Goal: Task Accomplishment & Management: Manage account settings

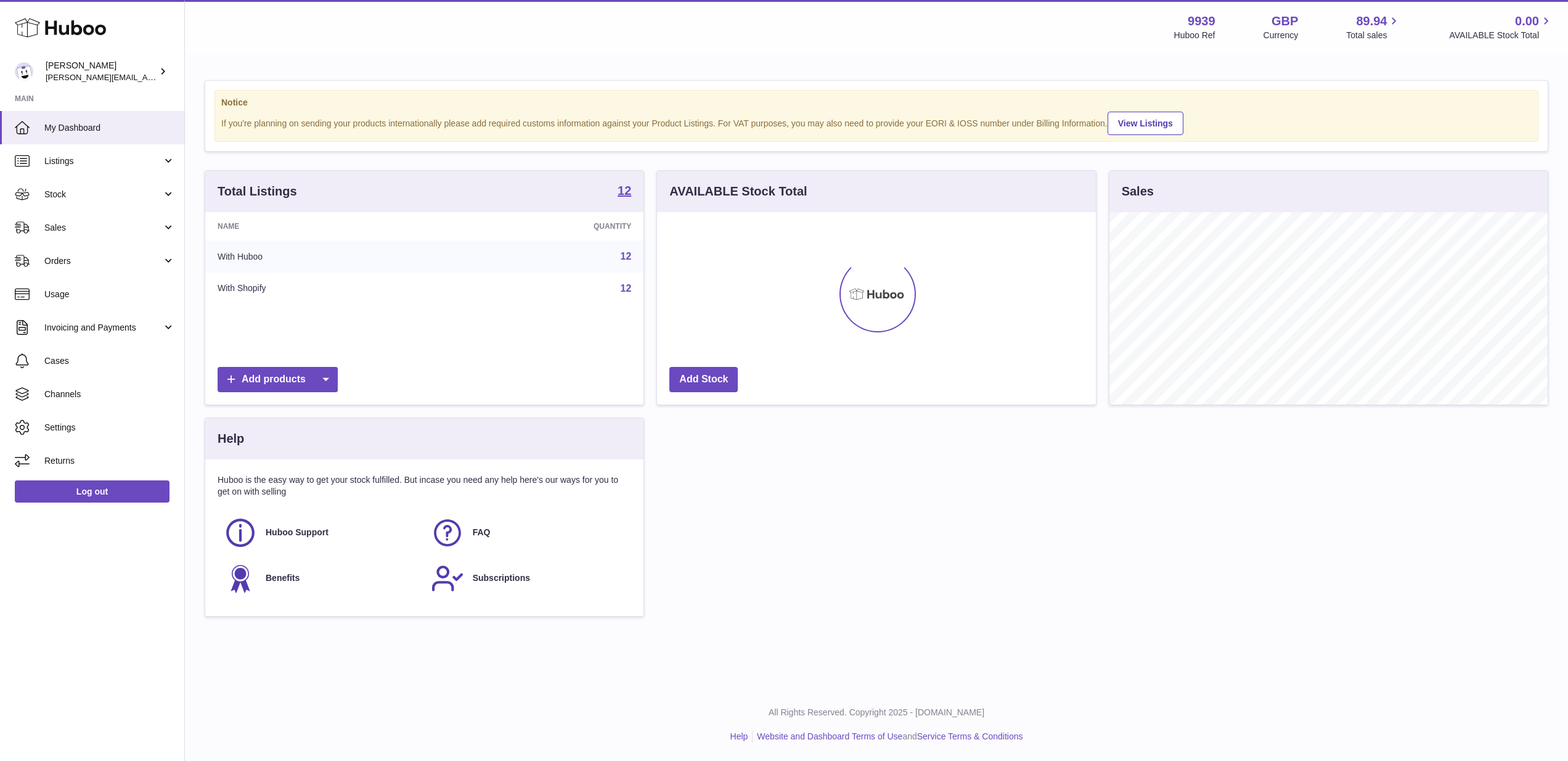
scroll to position [193, 439]
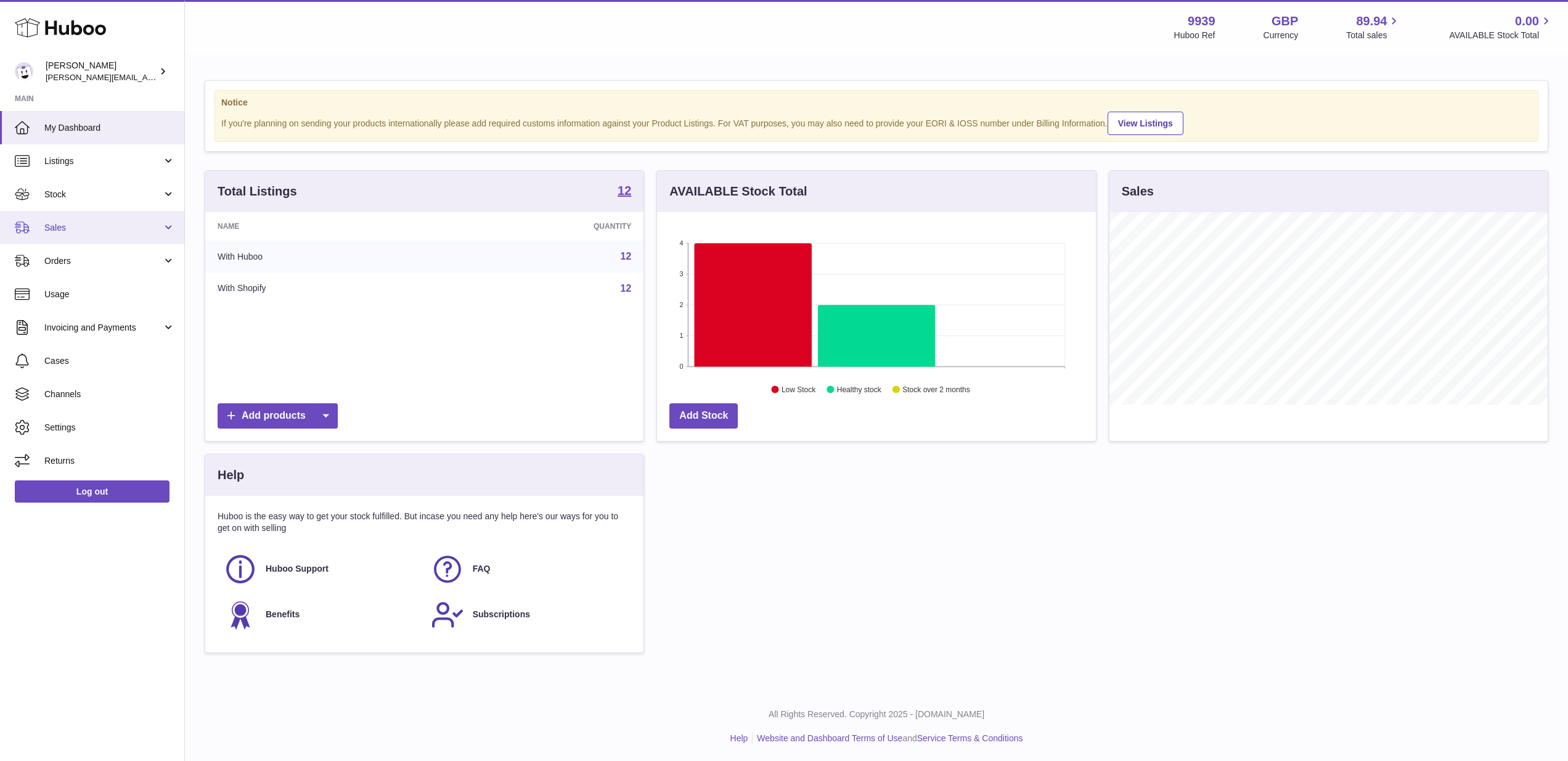
click at [115, 237] on link "Sales" at bounding box center [92, 227] width 184 height 34
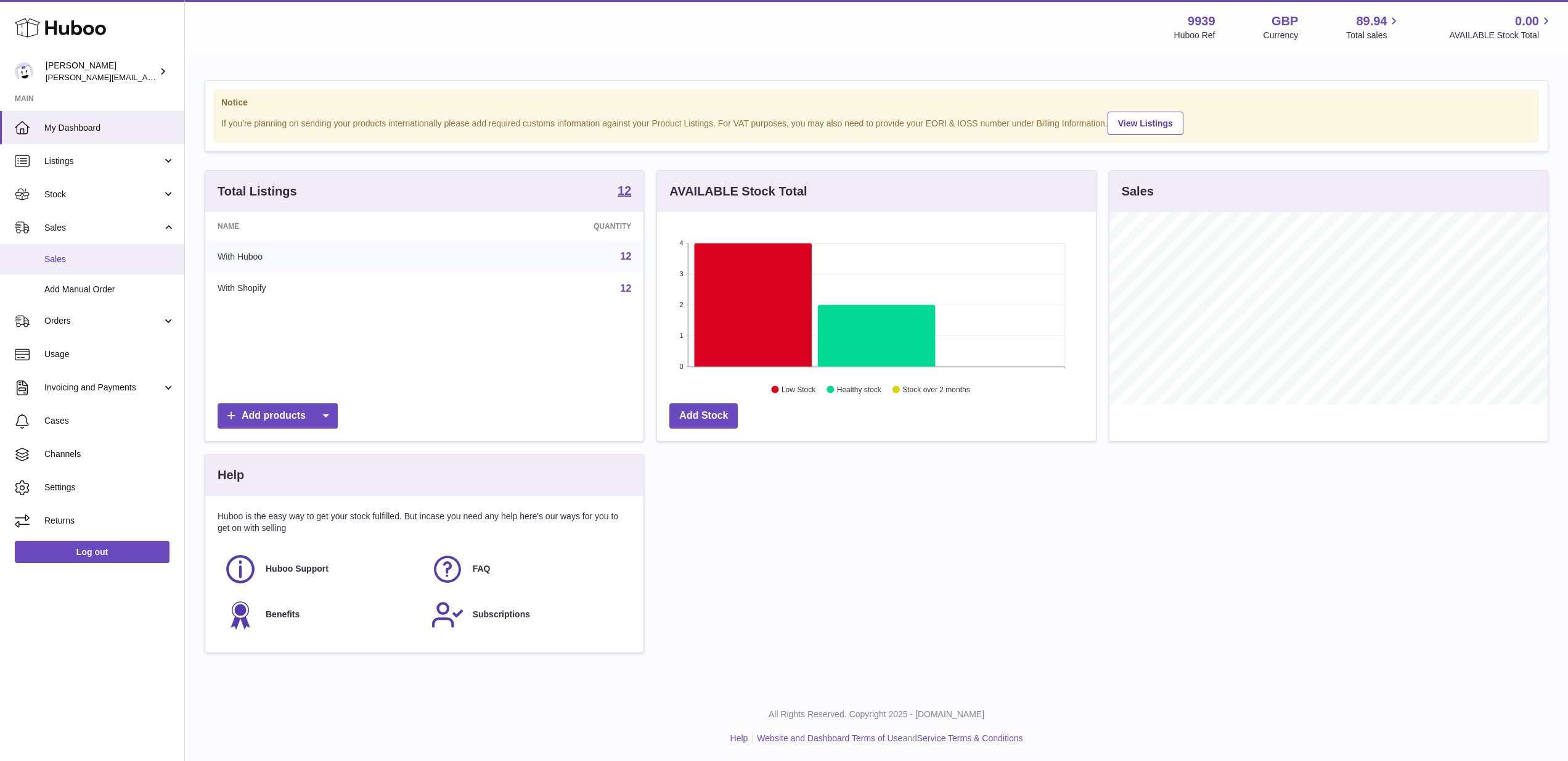
click at [110, 262] on span "Sales" at bounding box center [109, 259] width 130 height 12
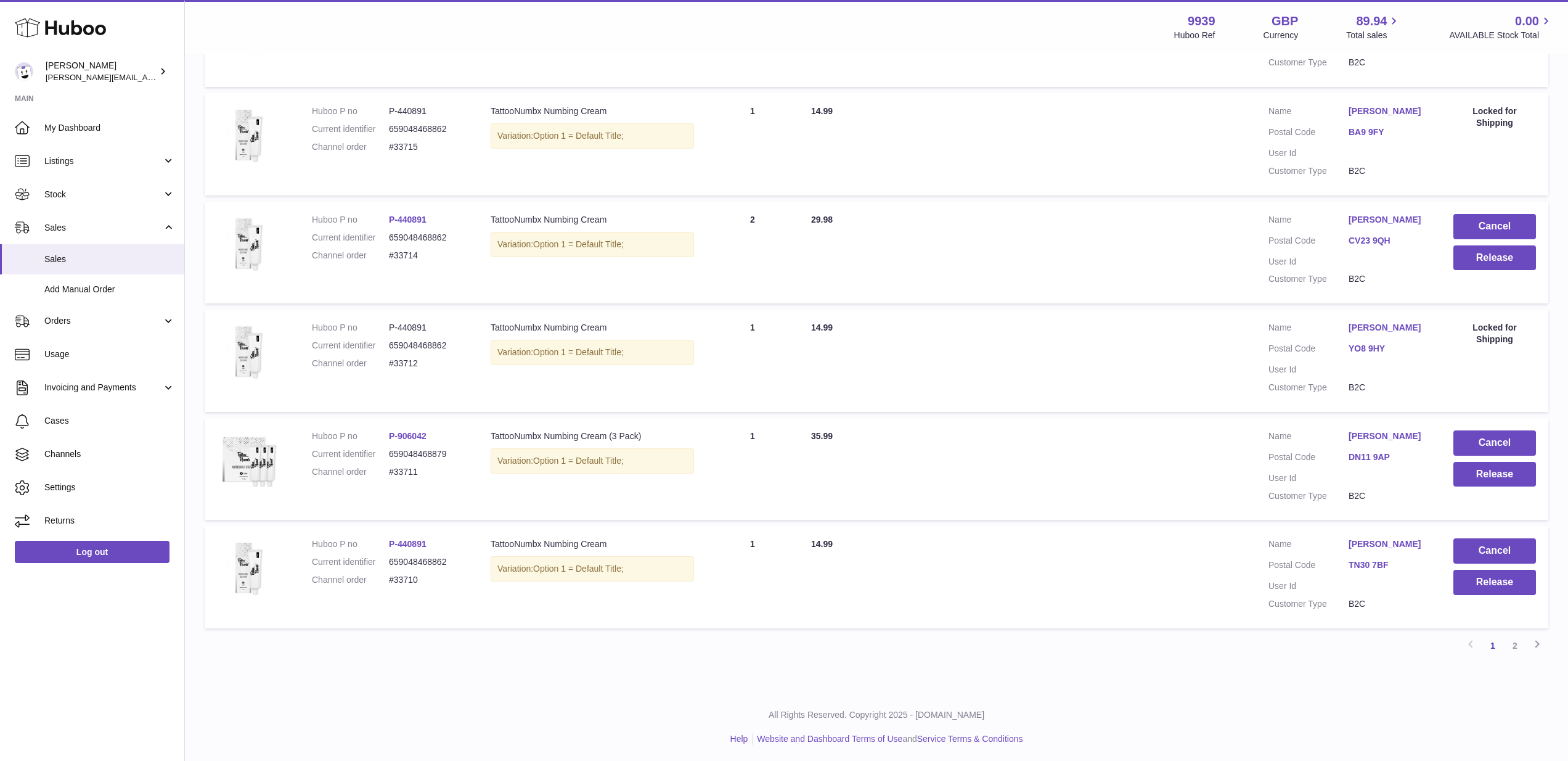
click at [1513, 640] on link "2" at bounding box center [1514, 645] width 22 height 22
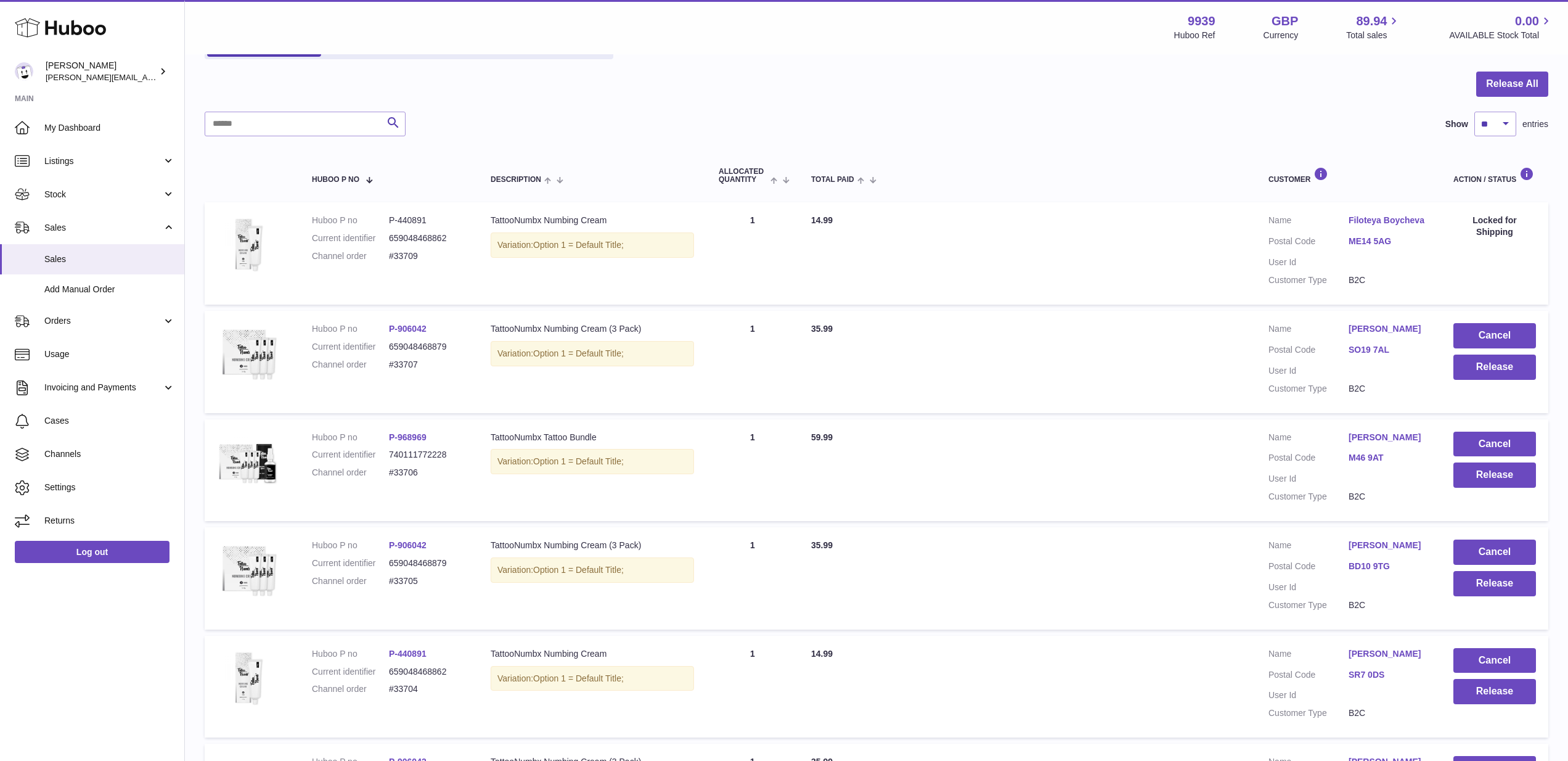
scroll to position [107, 0]
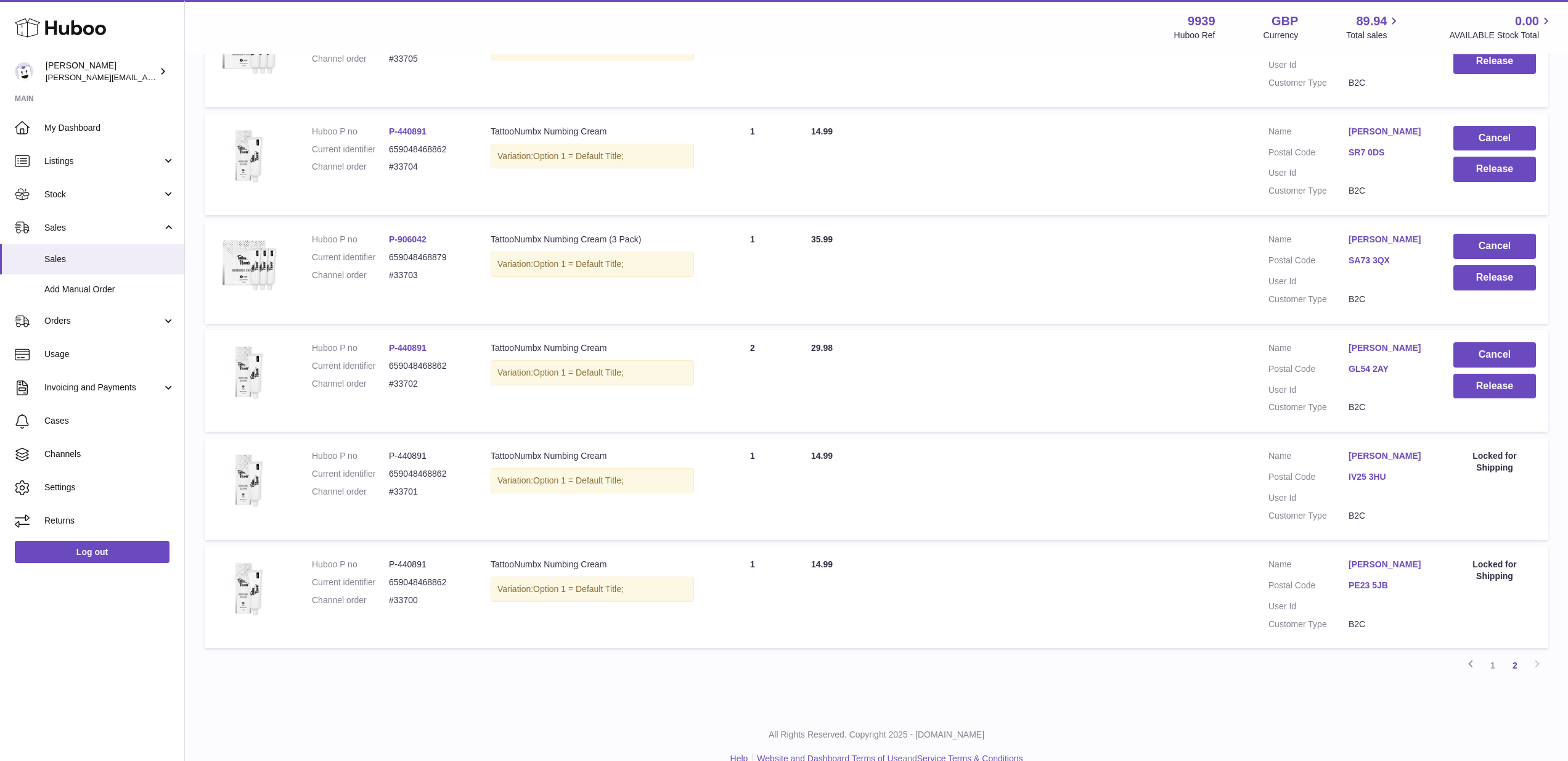
click at [1494, 654] on link "1" at bounding box center [1492, 665] width 22 height 22
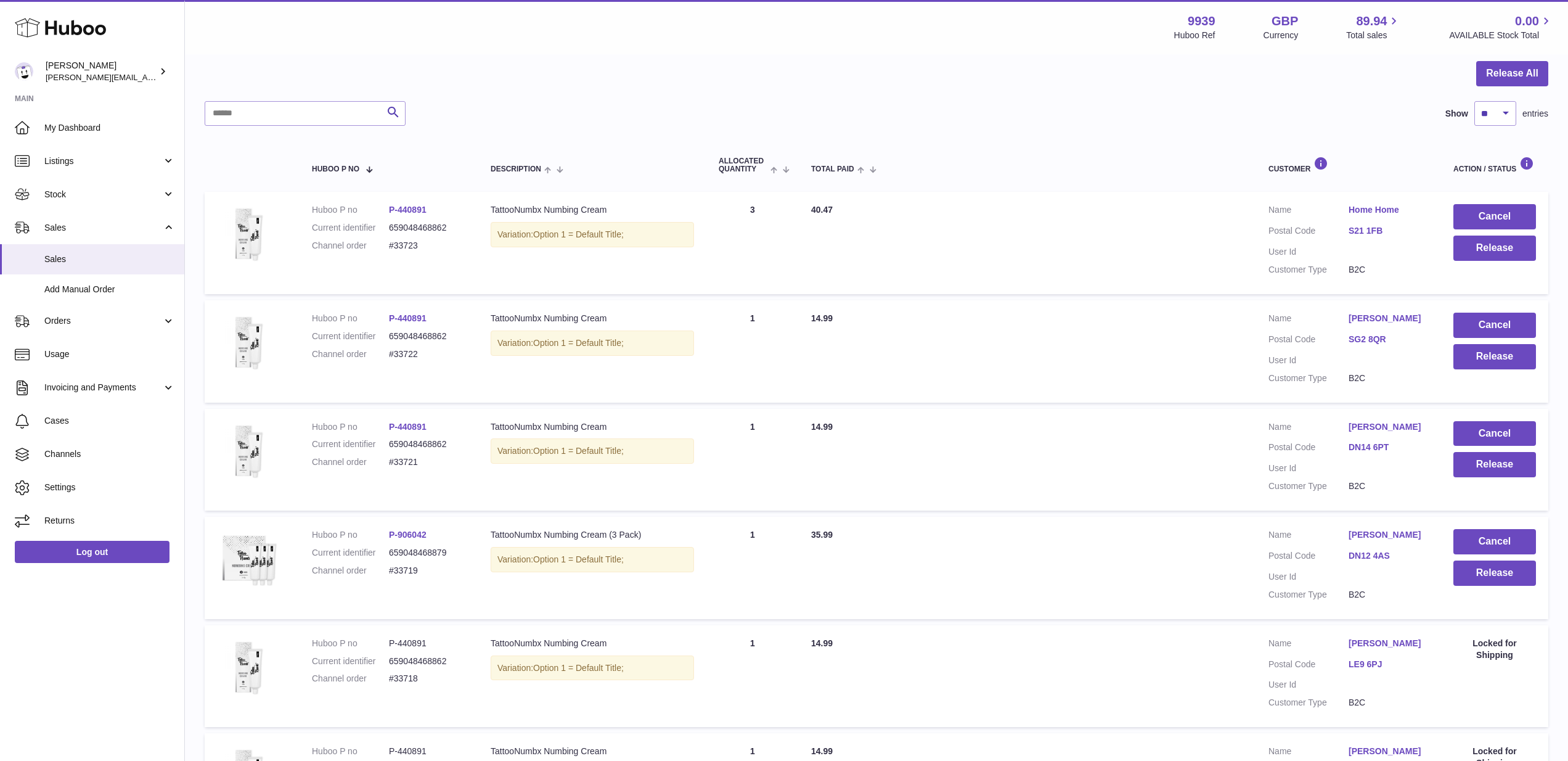
scroll to position [100, 0]
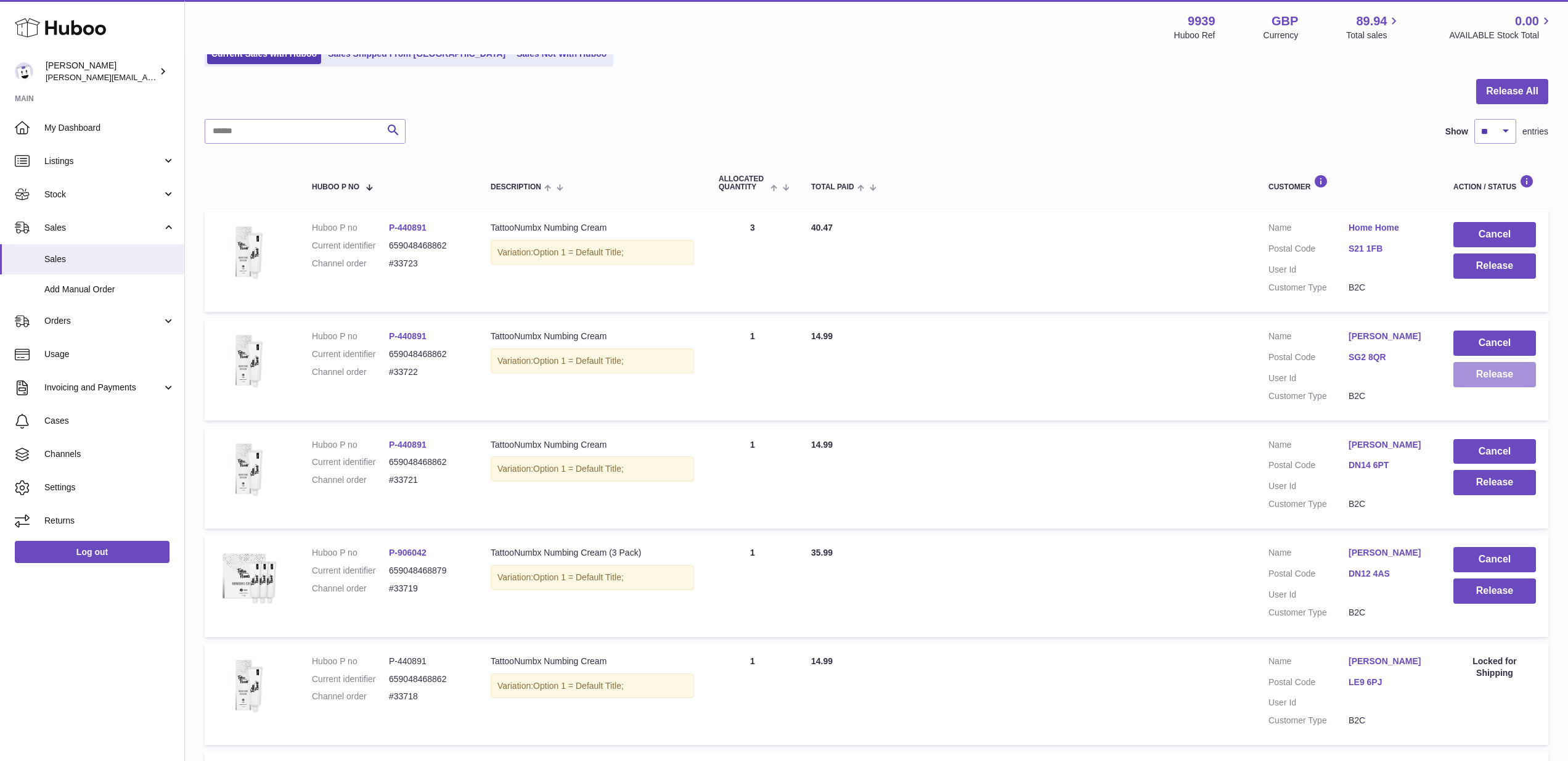
click at [1494, 377] on button "Release" at bounding box center [1495, 374] width 82 height 25
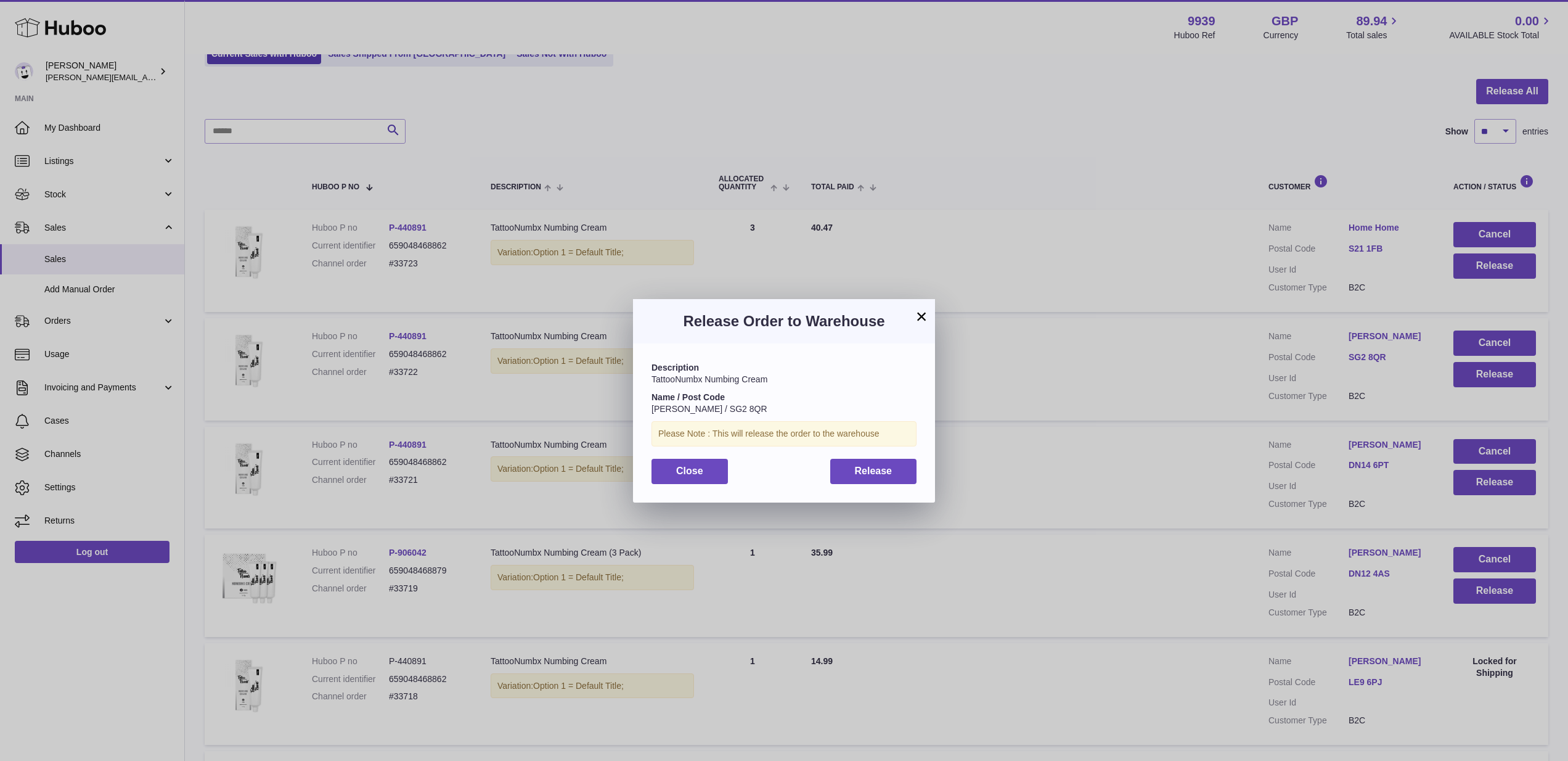
drag, startPoint x: 895, startPoint y: 466, endPoint x: 978, endPoint y: 474, distance: 83.4
click at [899, 466] on button "Release" at bounding box center [874, 471] width 87 height 25
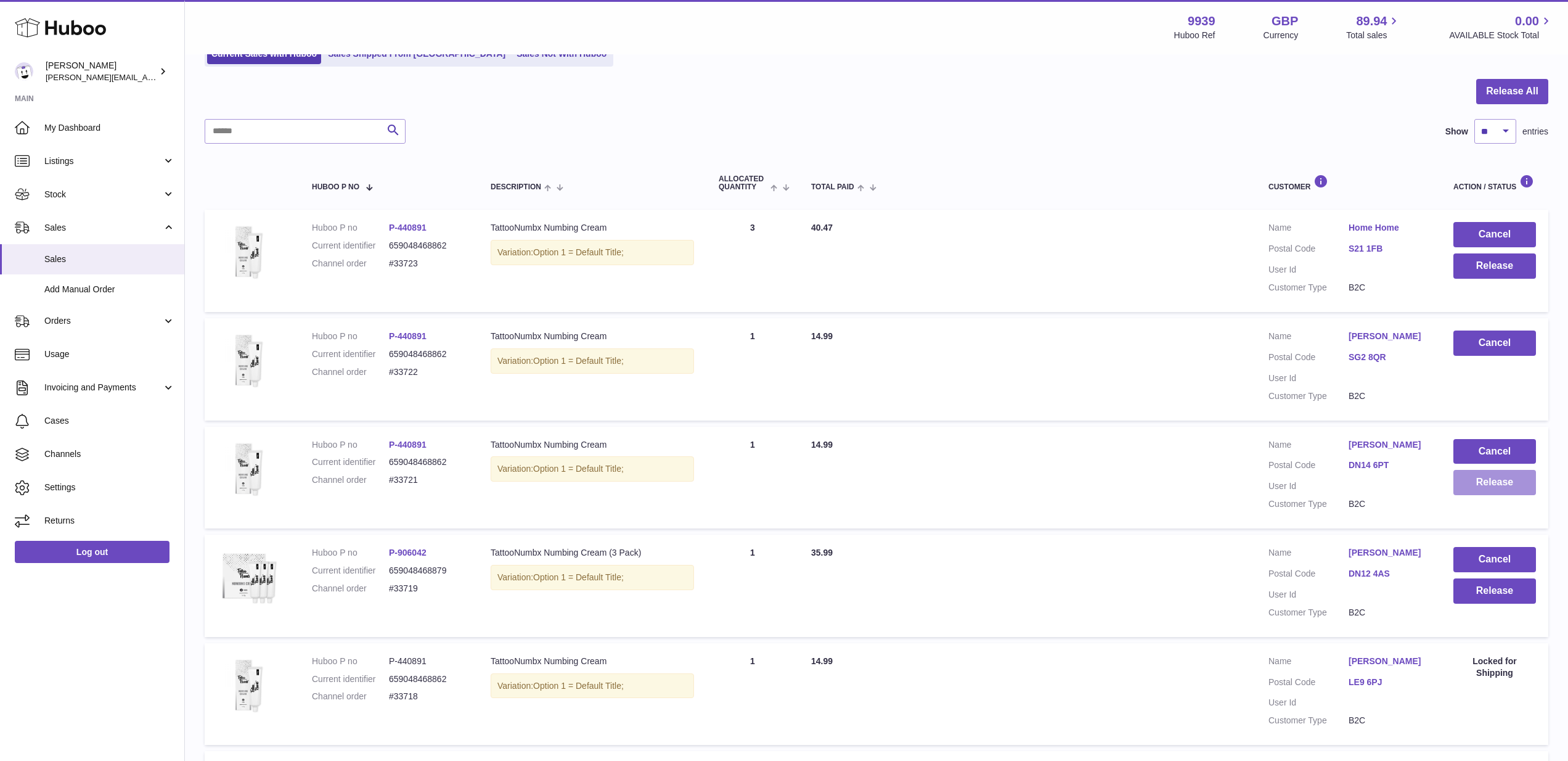
click at [1475, 470] on button "Release" at bounding box center [1495, 483] width 82 height 25
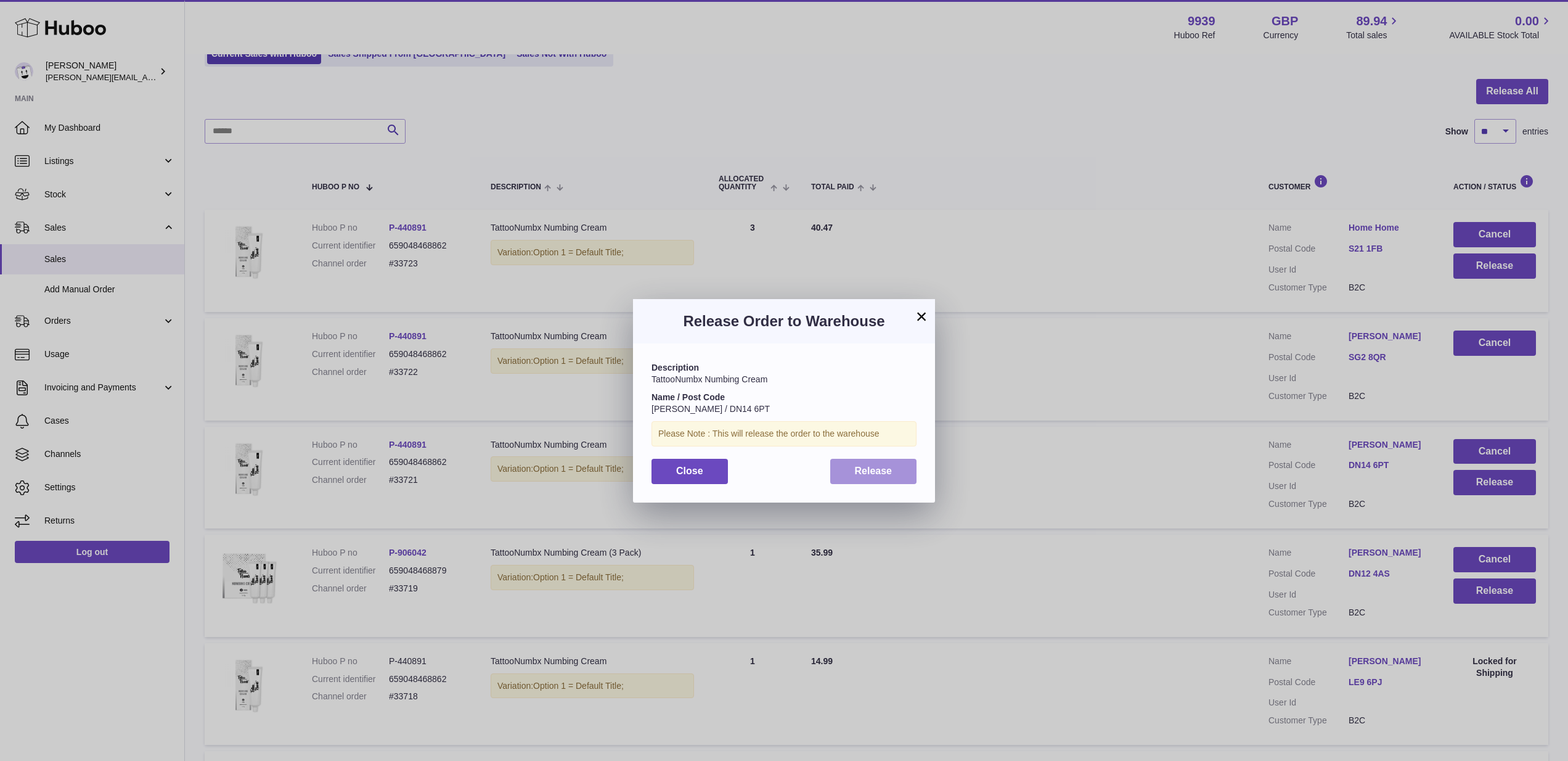
click at [907, 464] on button "Release" at bounding box center [874, 471] width 87 height 25
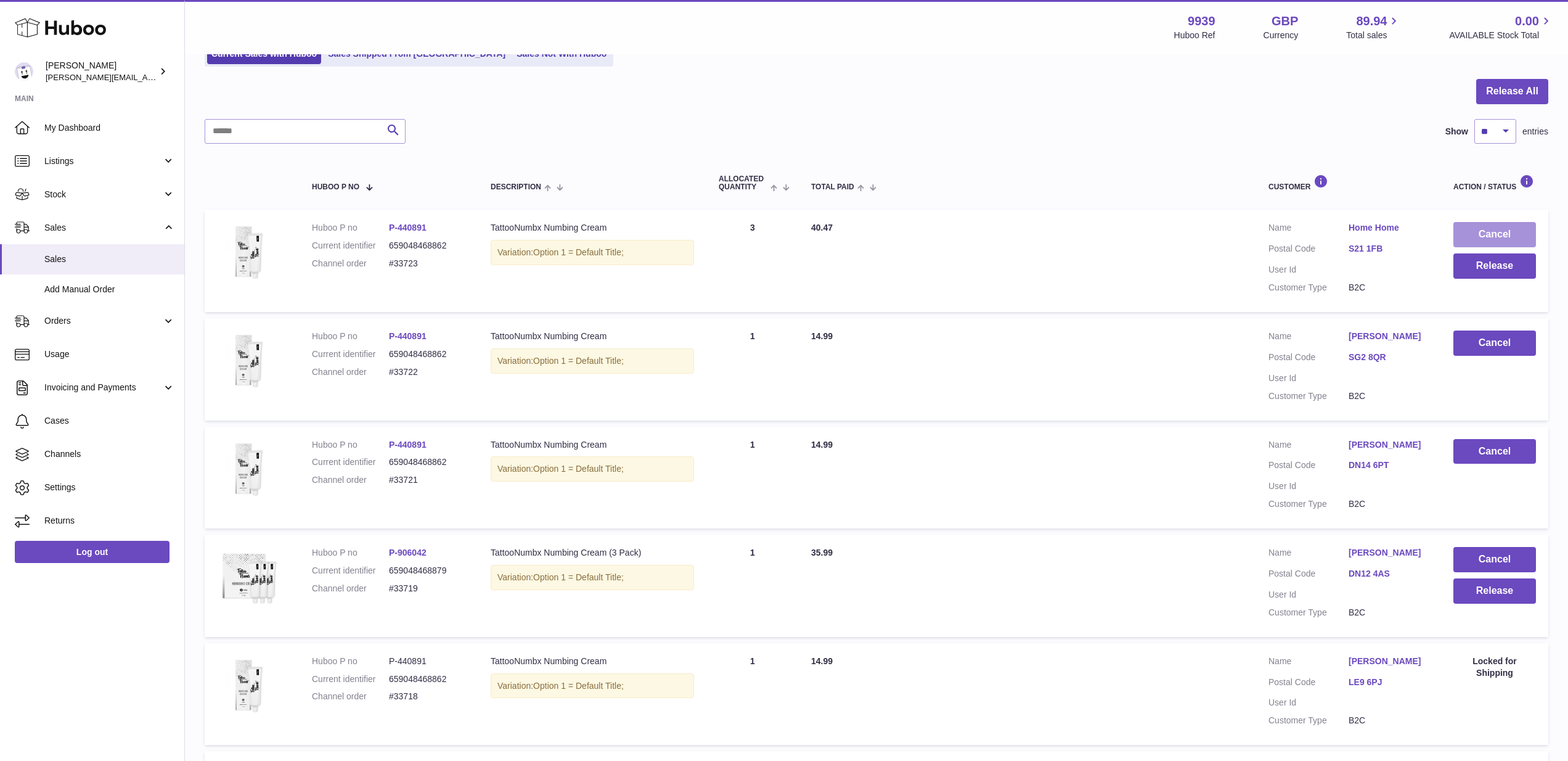
click at [1525, 232] on button "Cancel" at bounding box center [1495, 234] width 82 height 25
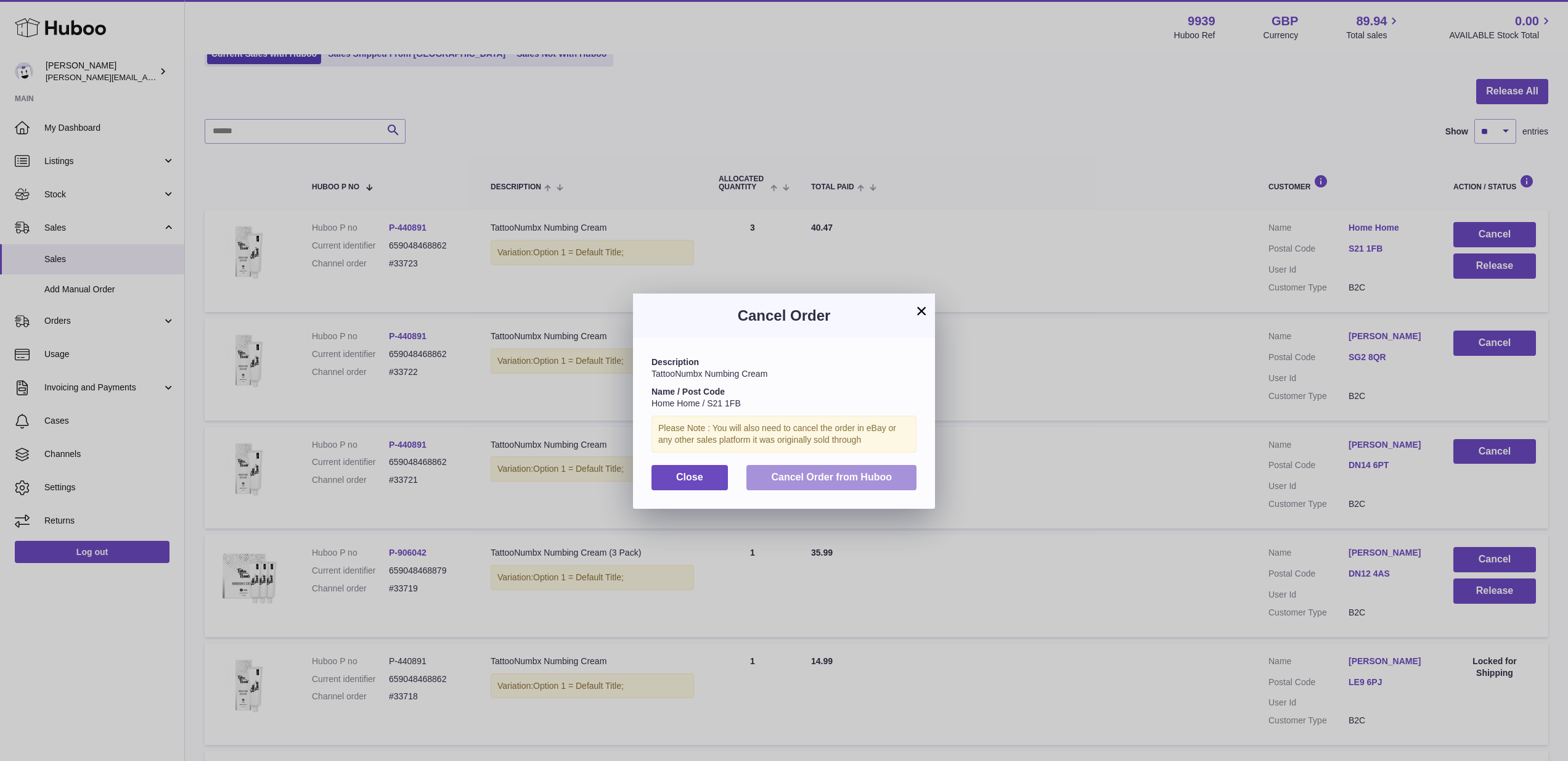
click at [903, 479] on button "Cancel Order from Huboo" at bounding box center [831, 478] width 170 height 25
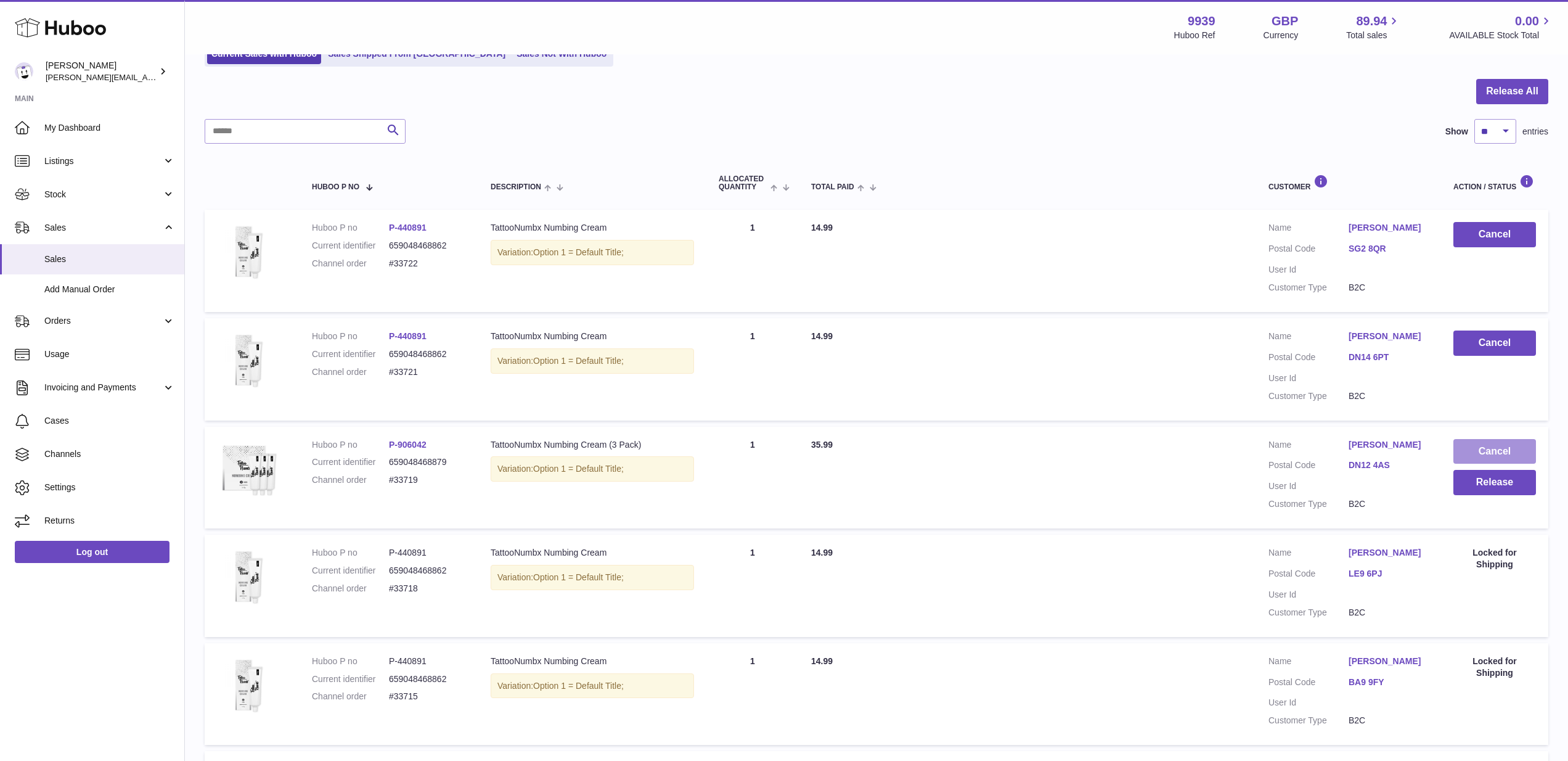
click at [1490, 448] on button "Cancel" at bounding box center [1495, 452] width 82 height 25
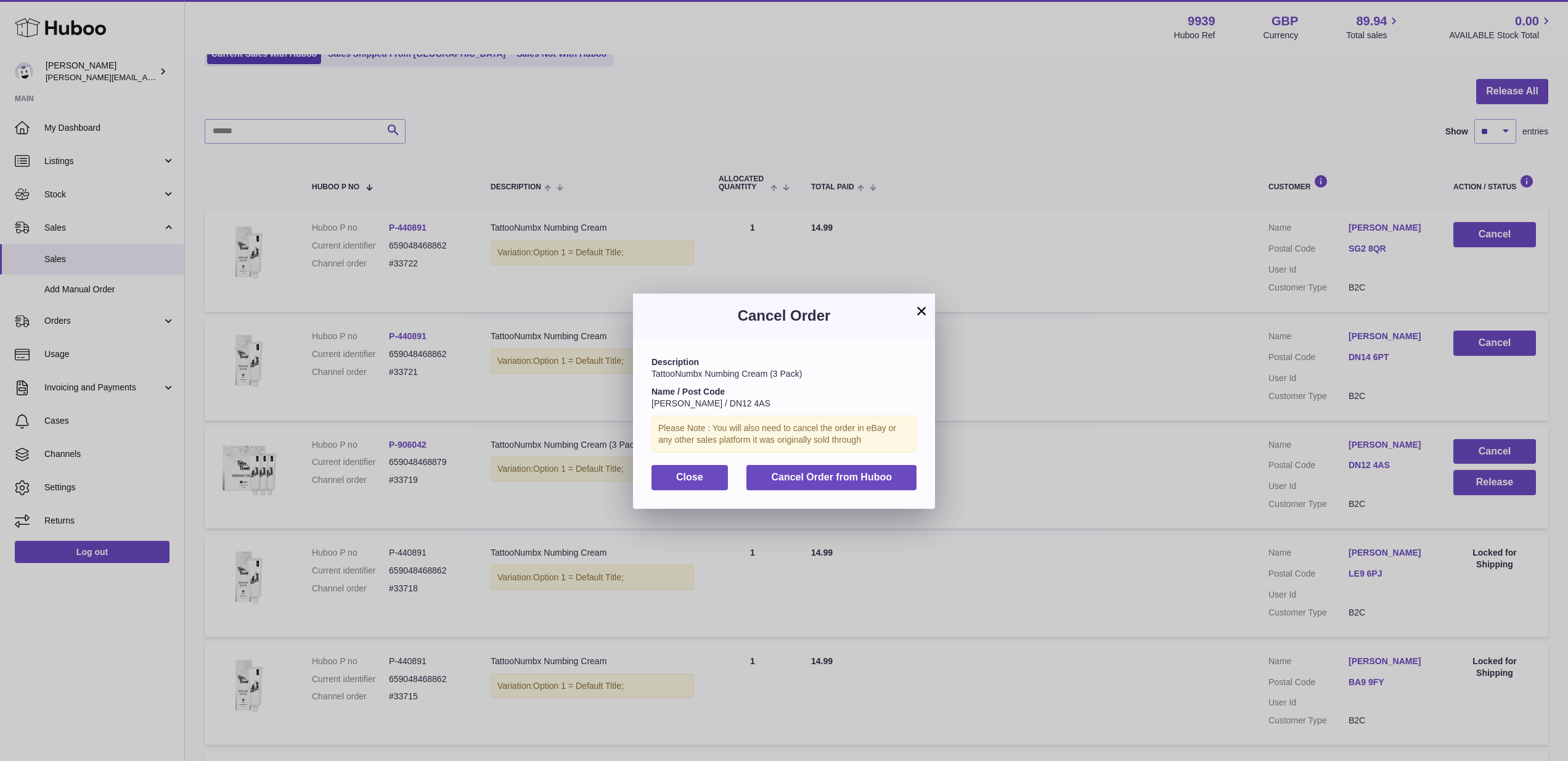
click at [836, 472] on span "Cancel Order from Huboo" at bounding box center [831, 477] width 121 height 11
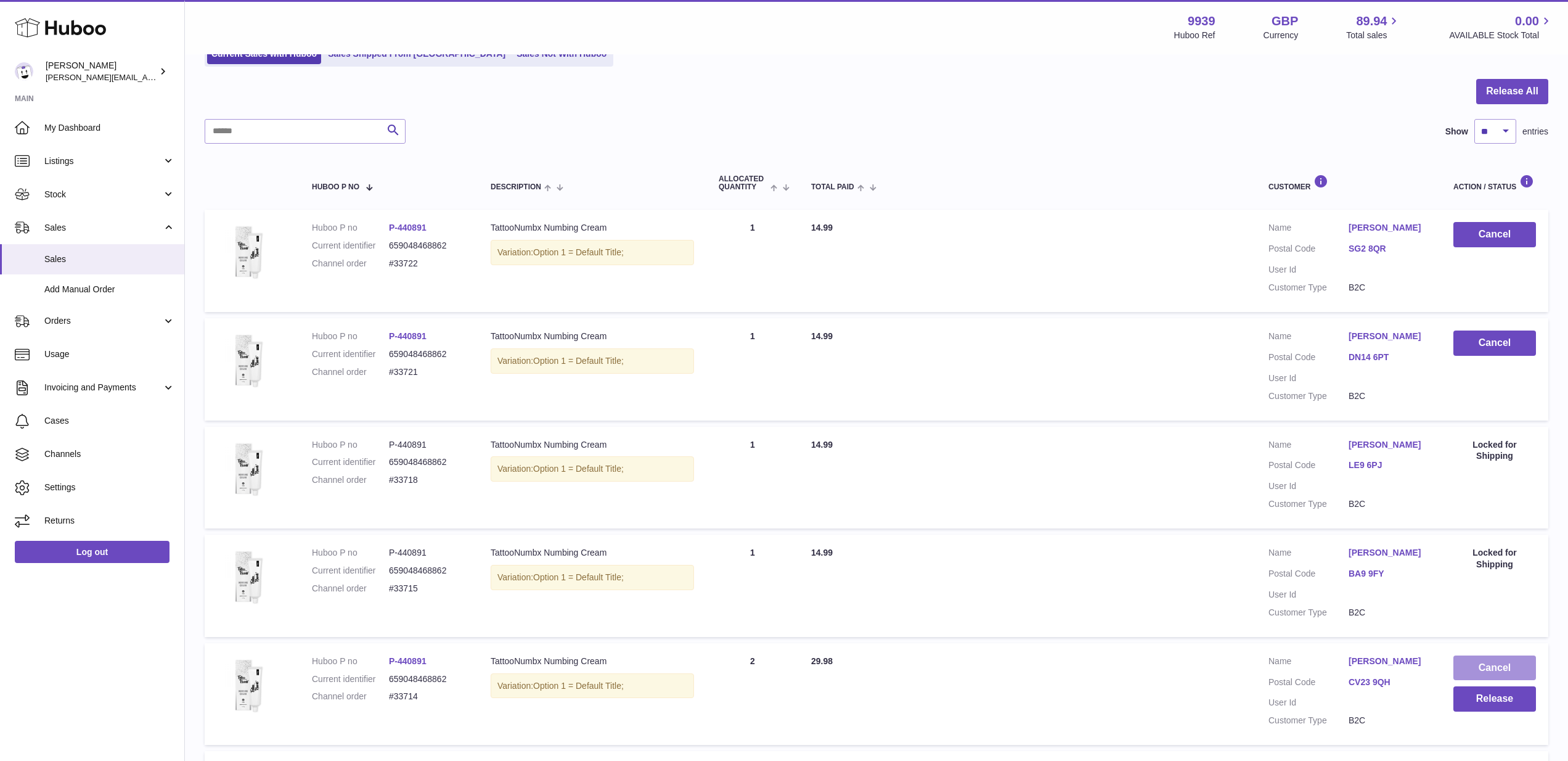
click at [1492, 655] on button "Cancel" at bounding box center [1495, 668] width 82 height 25
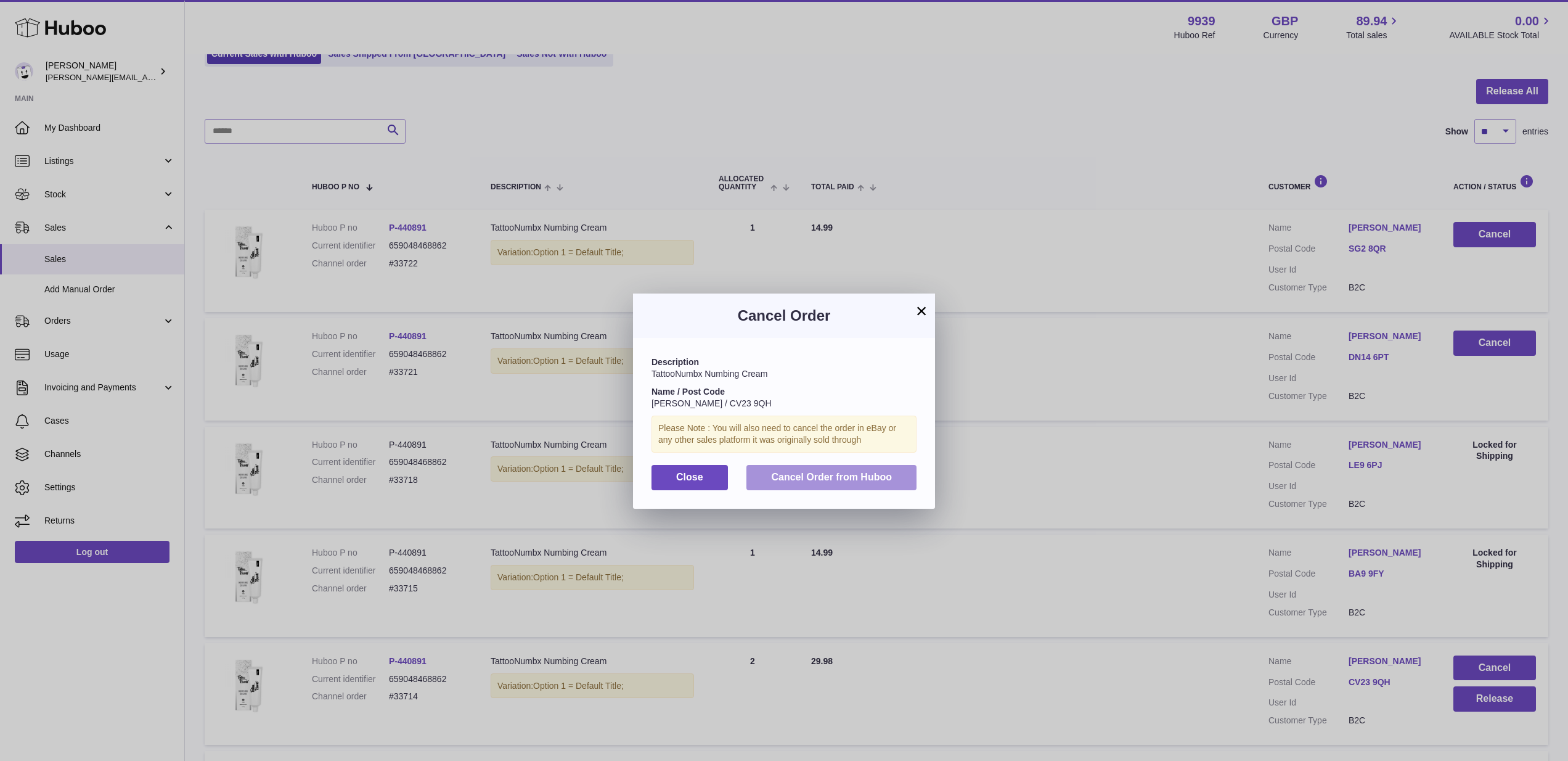
click at [901, 472] on button "Cancel Order from Huboo" at bounding box center [831, 478] width 170 height 25
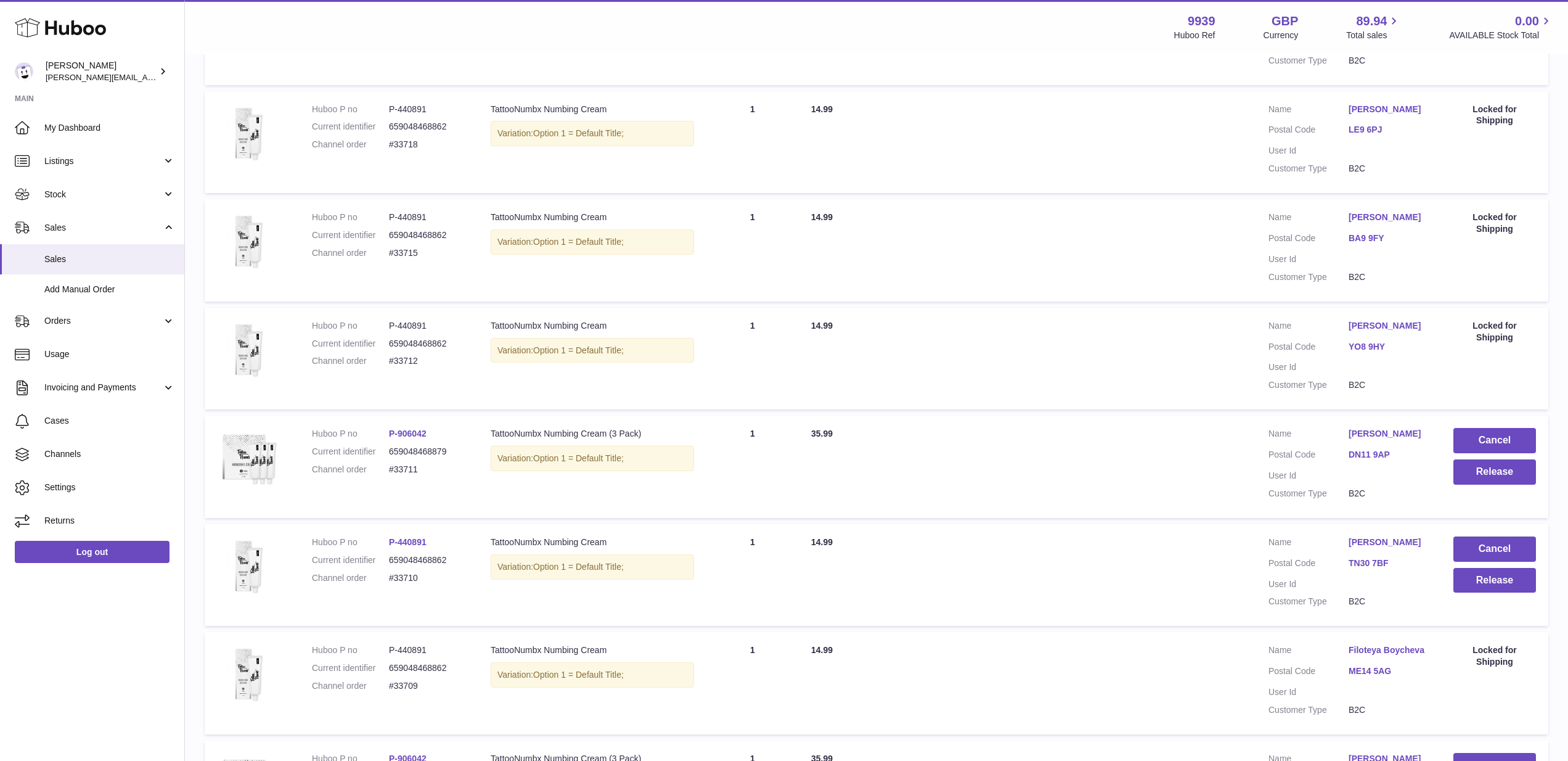
scroll to position [451, 0]
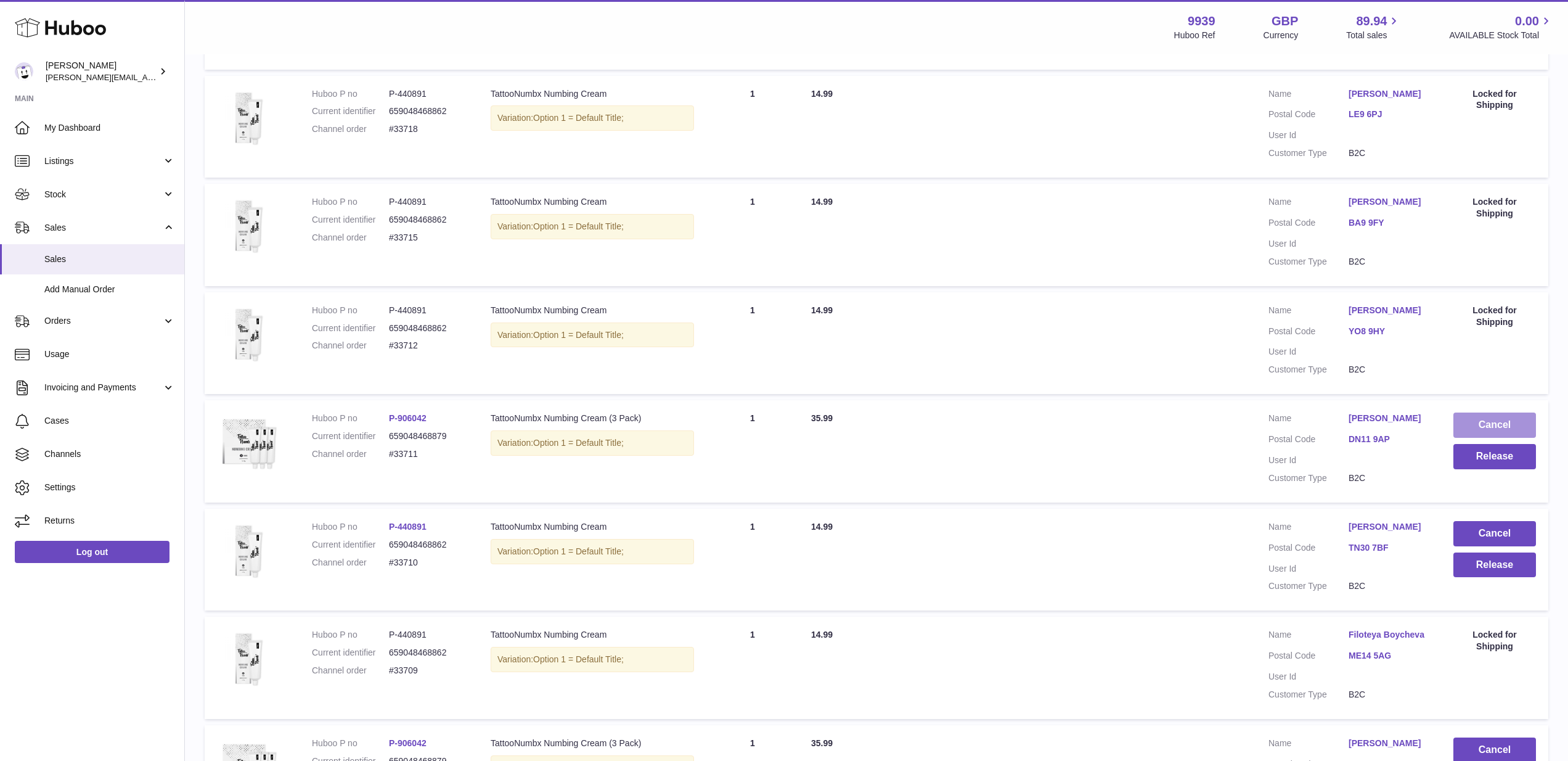
click at [1469, 414] on button "Cancel" at bounding box center [1495, 425] width 82 height 25
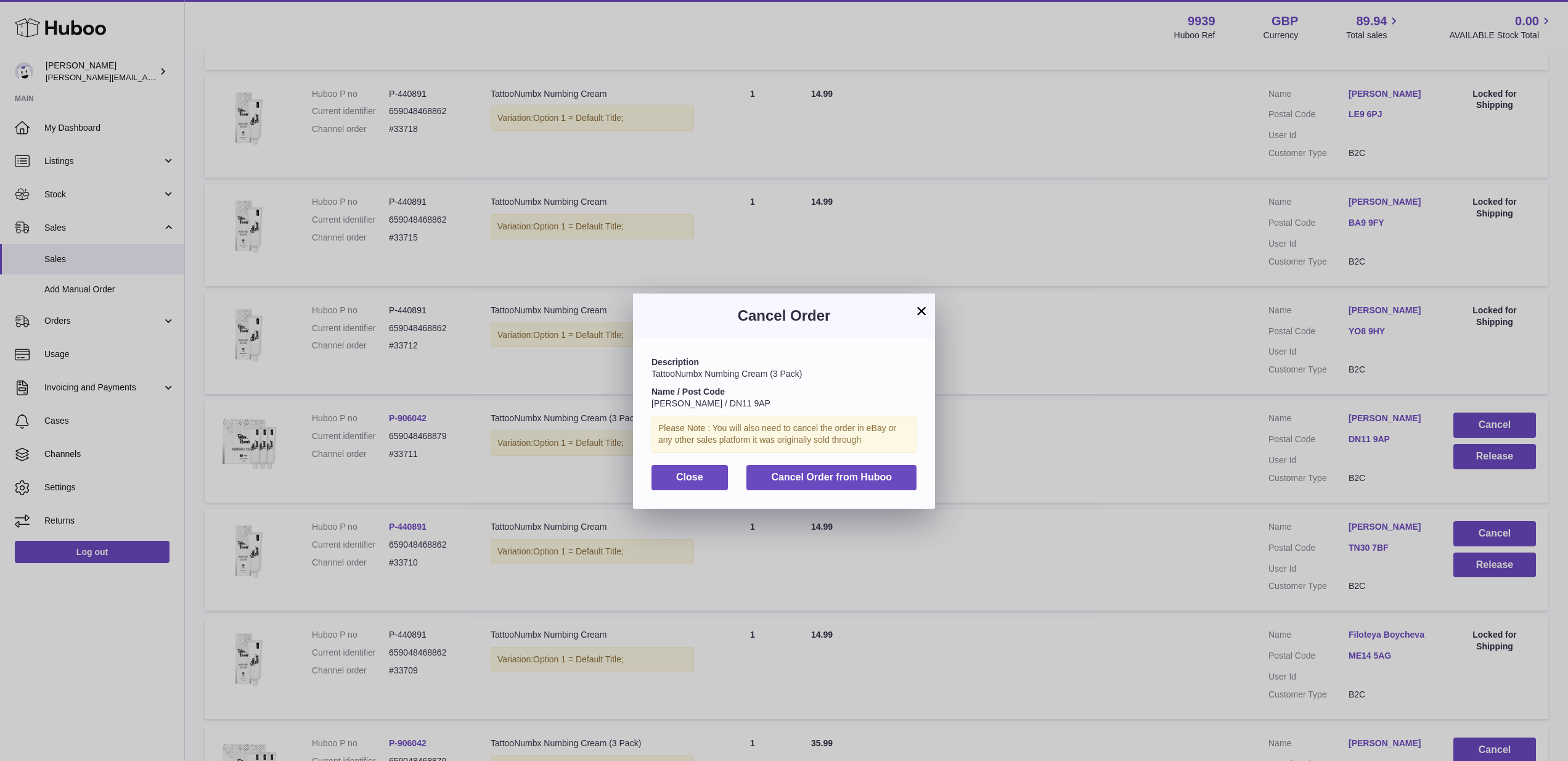
click at [828, 472] on span "Cancel Order from Huboo" at bounding box center [831, 477] width 121 height 11
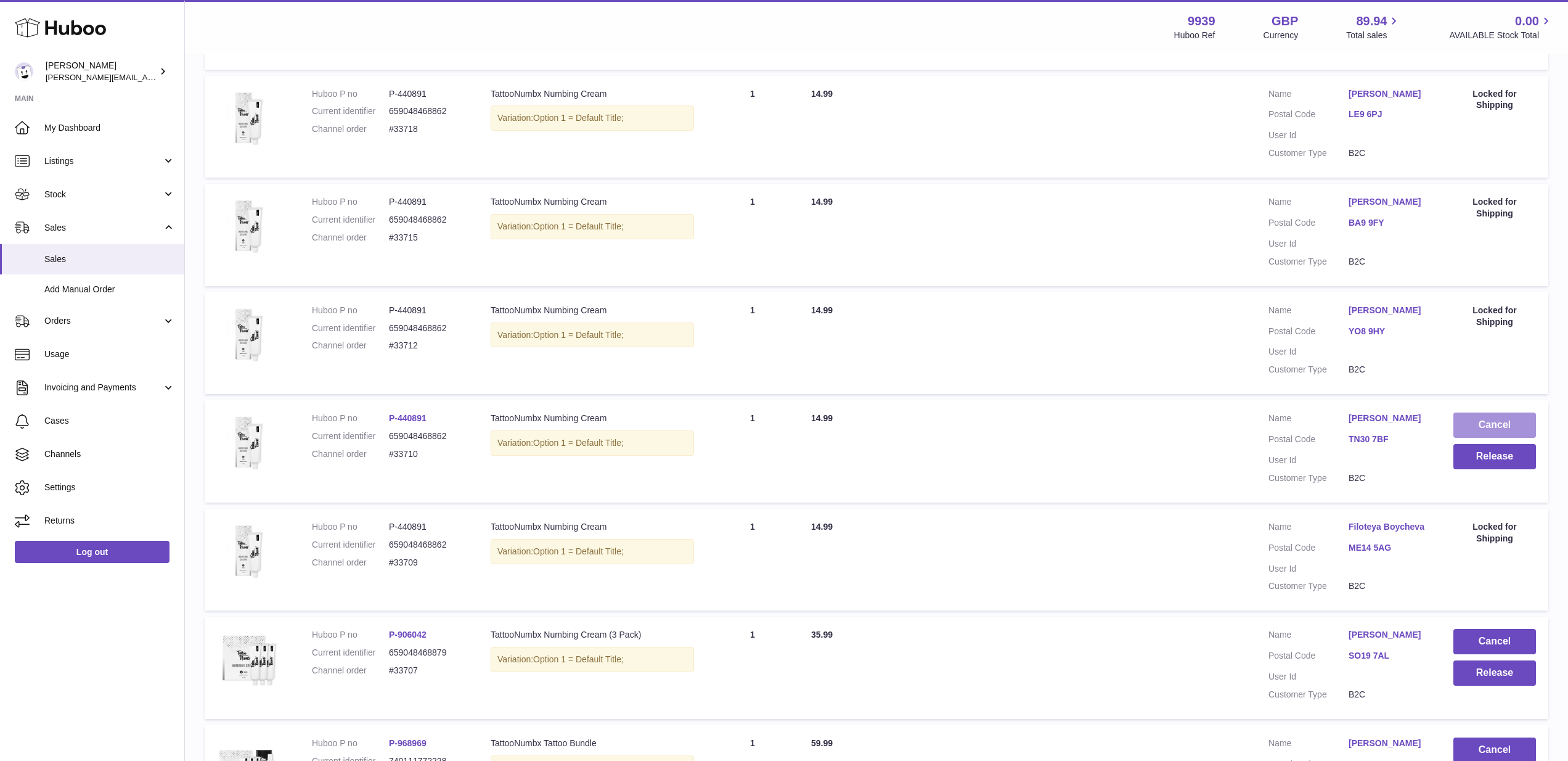
click at [1482, 413] on button "Cancel" at bounding box center [1495, 425] width 82 height 25
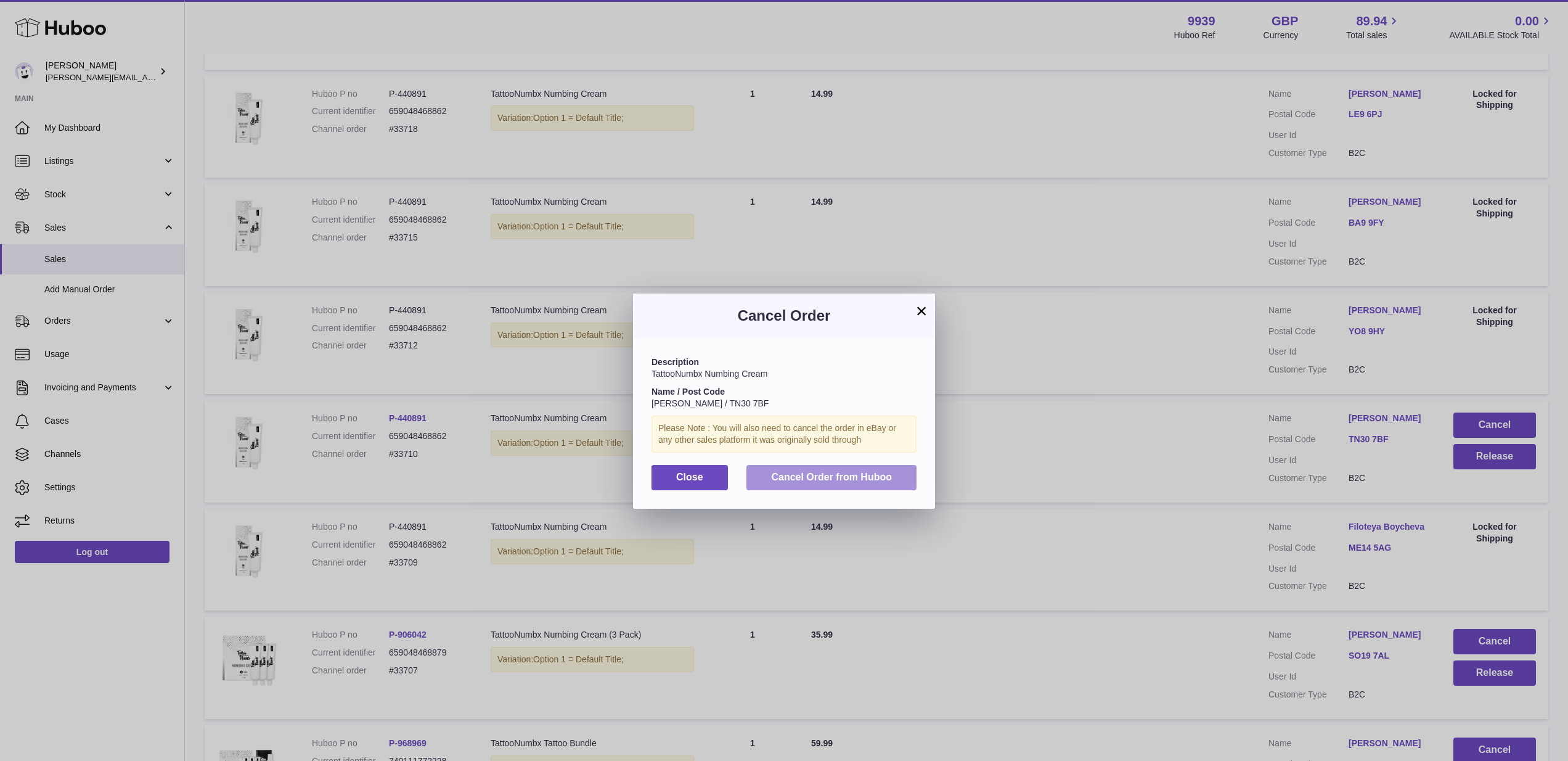
click at [864, 472] on span "Cancel Order from Huboo" at bounding box center [831, 477] width 121 height 11
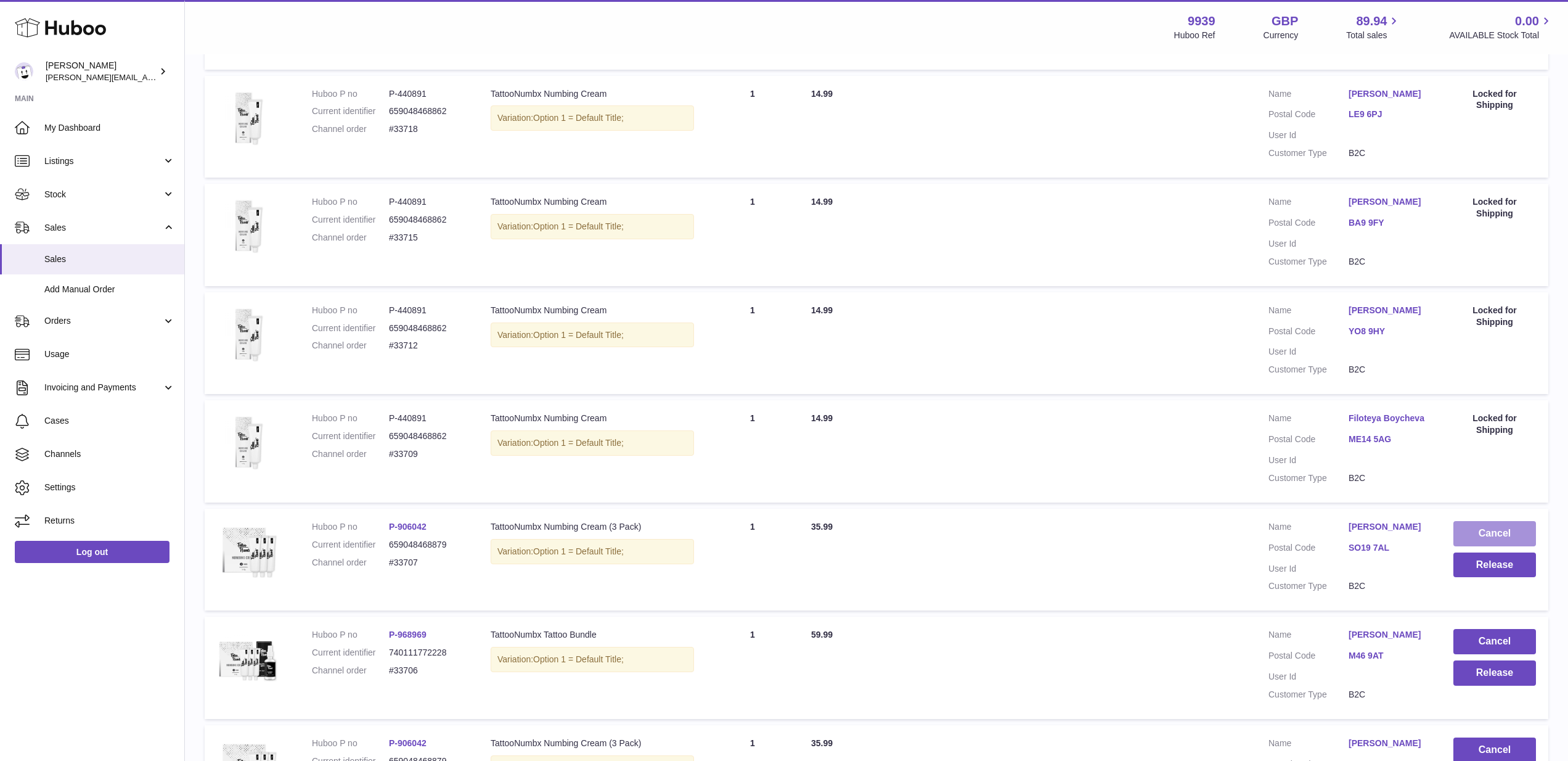
click at [1479, 521] on button "Cancel" at bounding box center [1495, 534] width 82 height 25
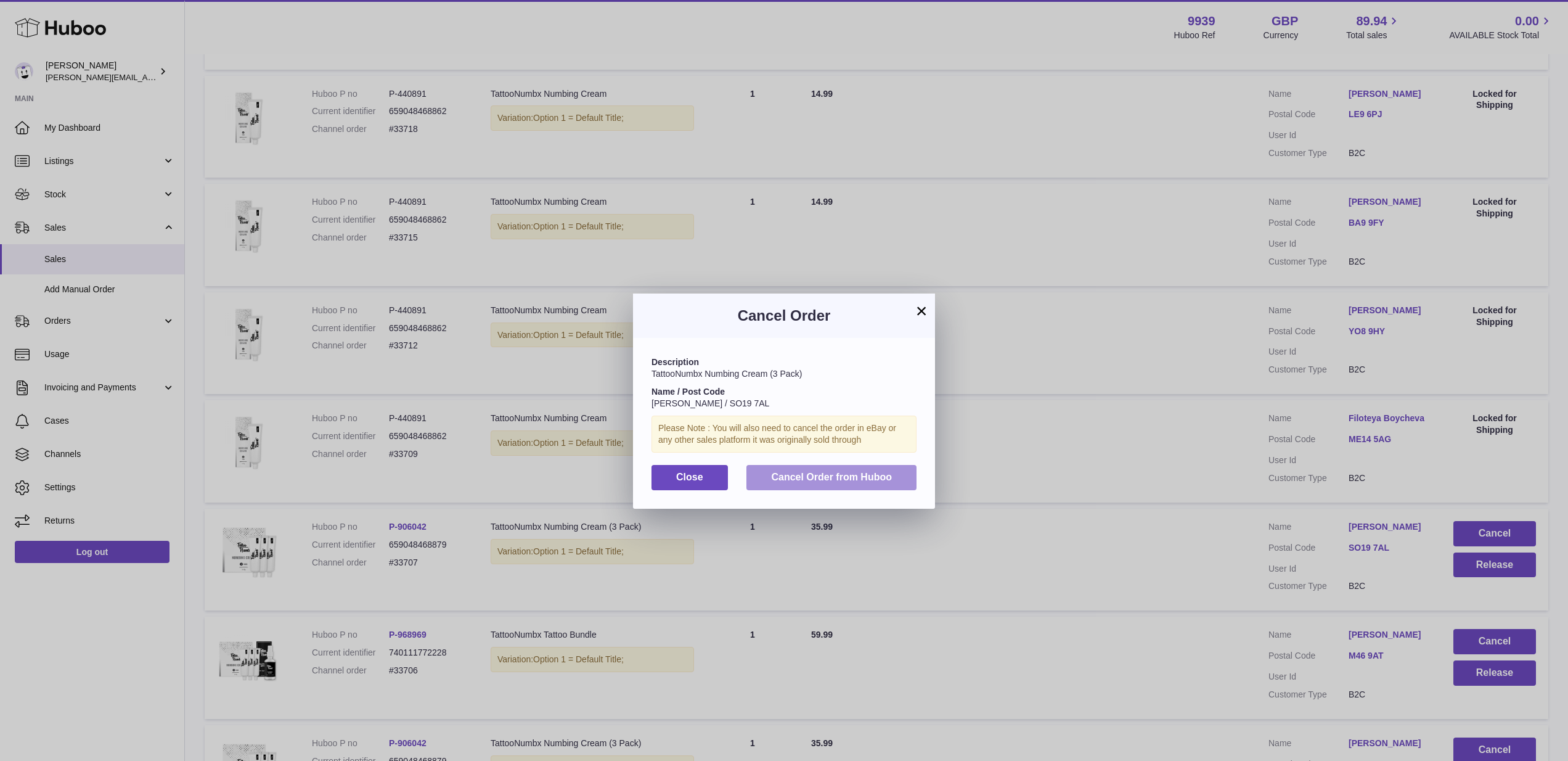
click at [903, 477] on button "Cancel Order from Huboo" at bounding box center [831, 478] width 170 height 25
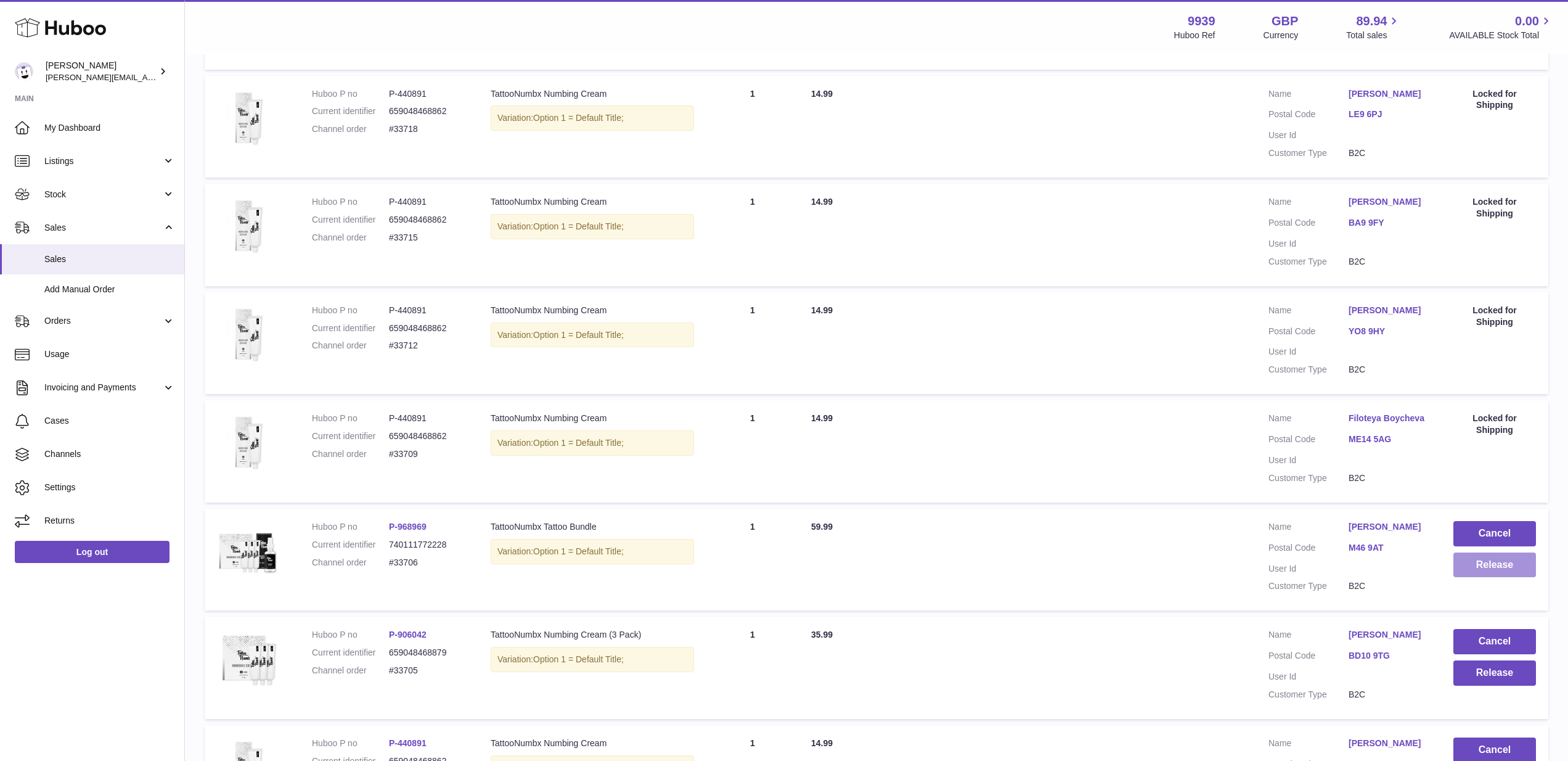
click at [1469, 553] on button "Release" at bounding box center [1495, 565] width 82 height 25
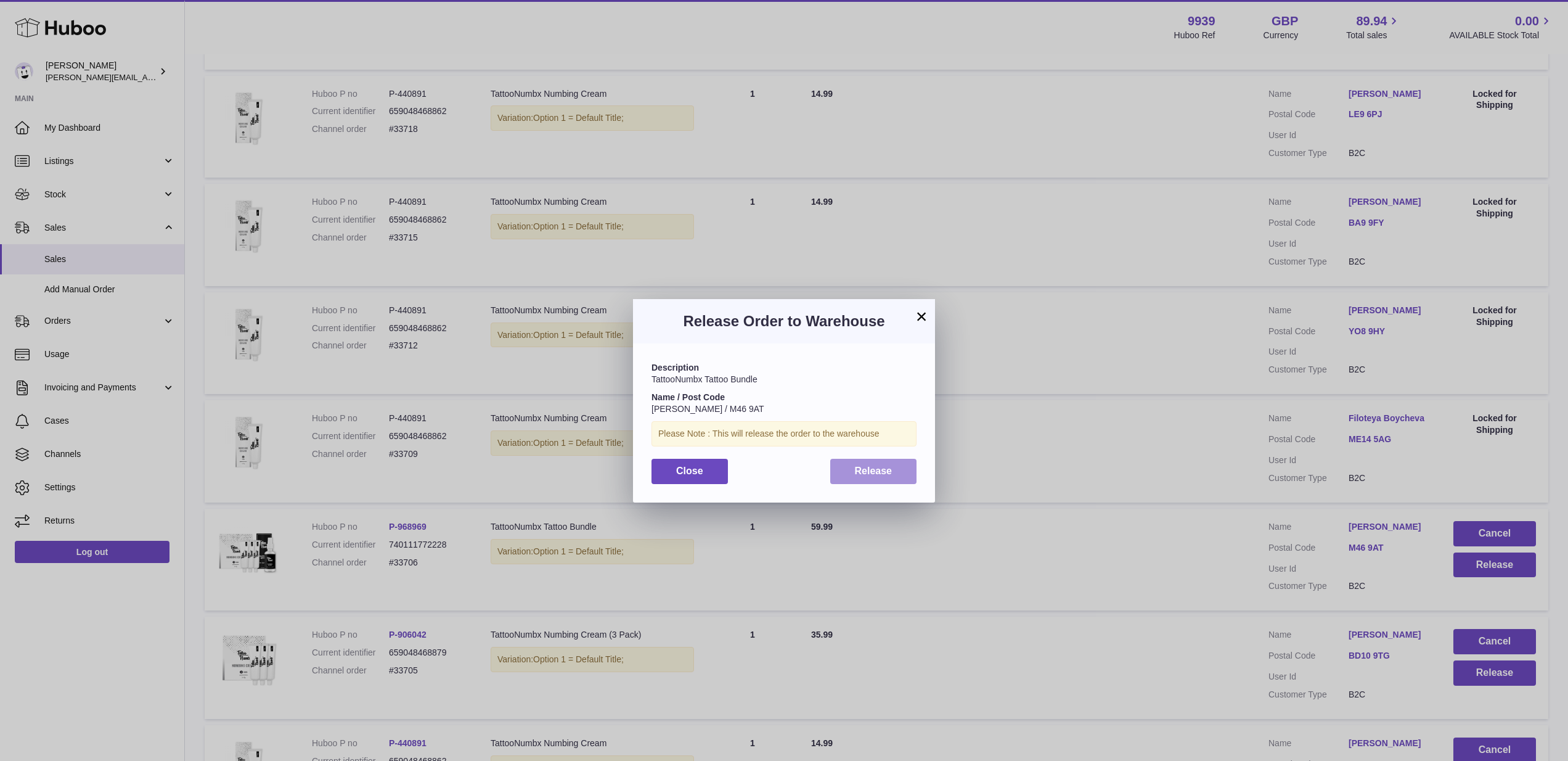
click at [887, 474] on button "Release" at bounding box center [874, 471] width 87 height 25
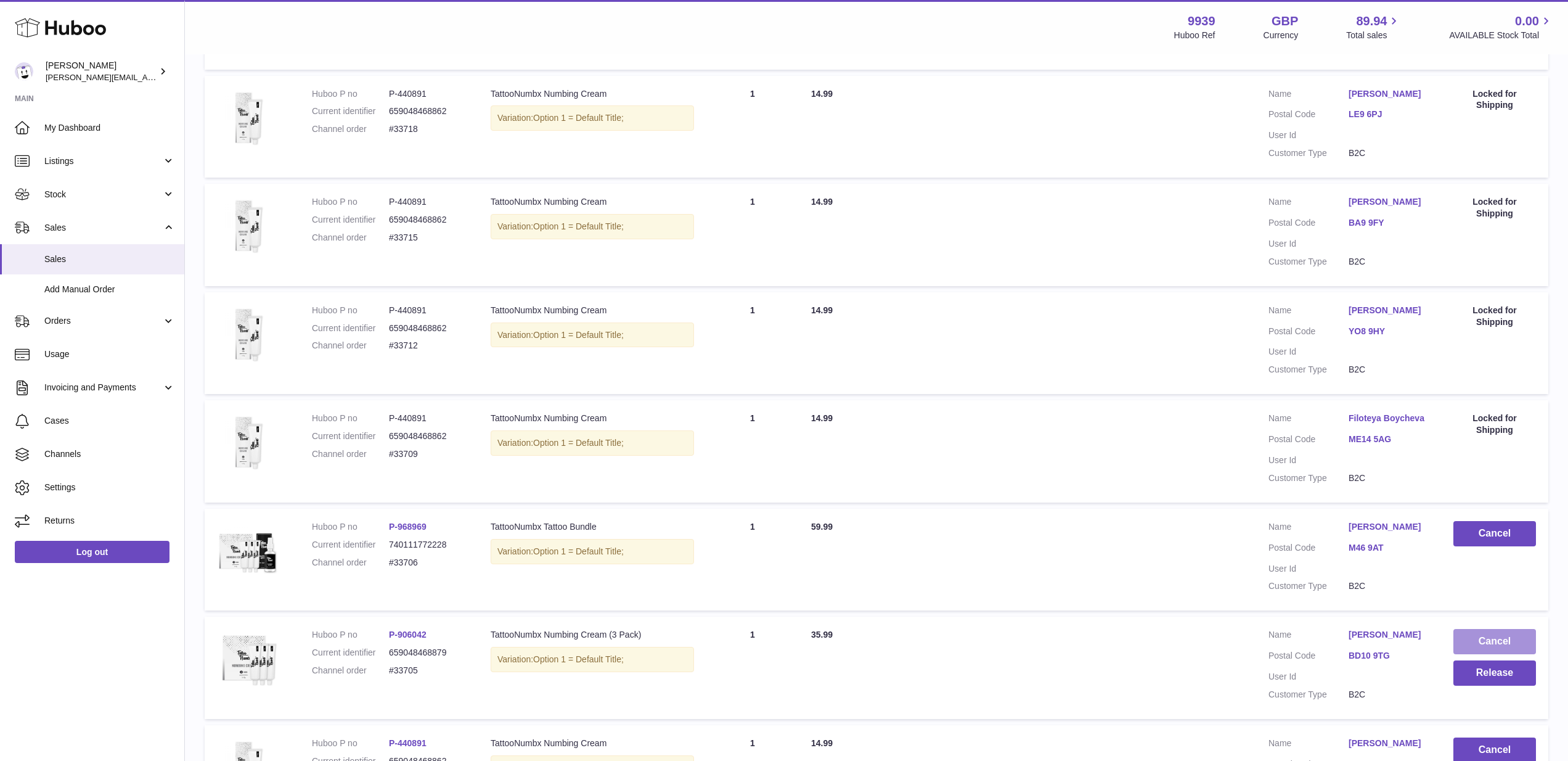
click at [1479, 630] on button "Cancel" at bounding box center [1495, 642] width 82 height 25
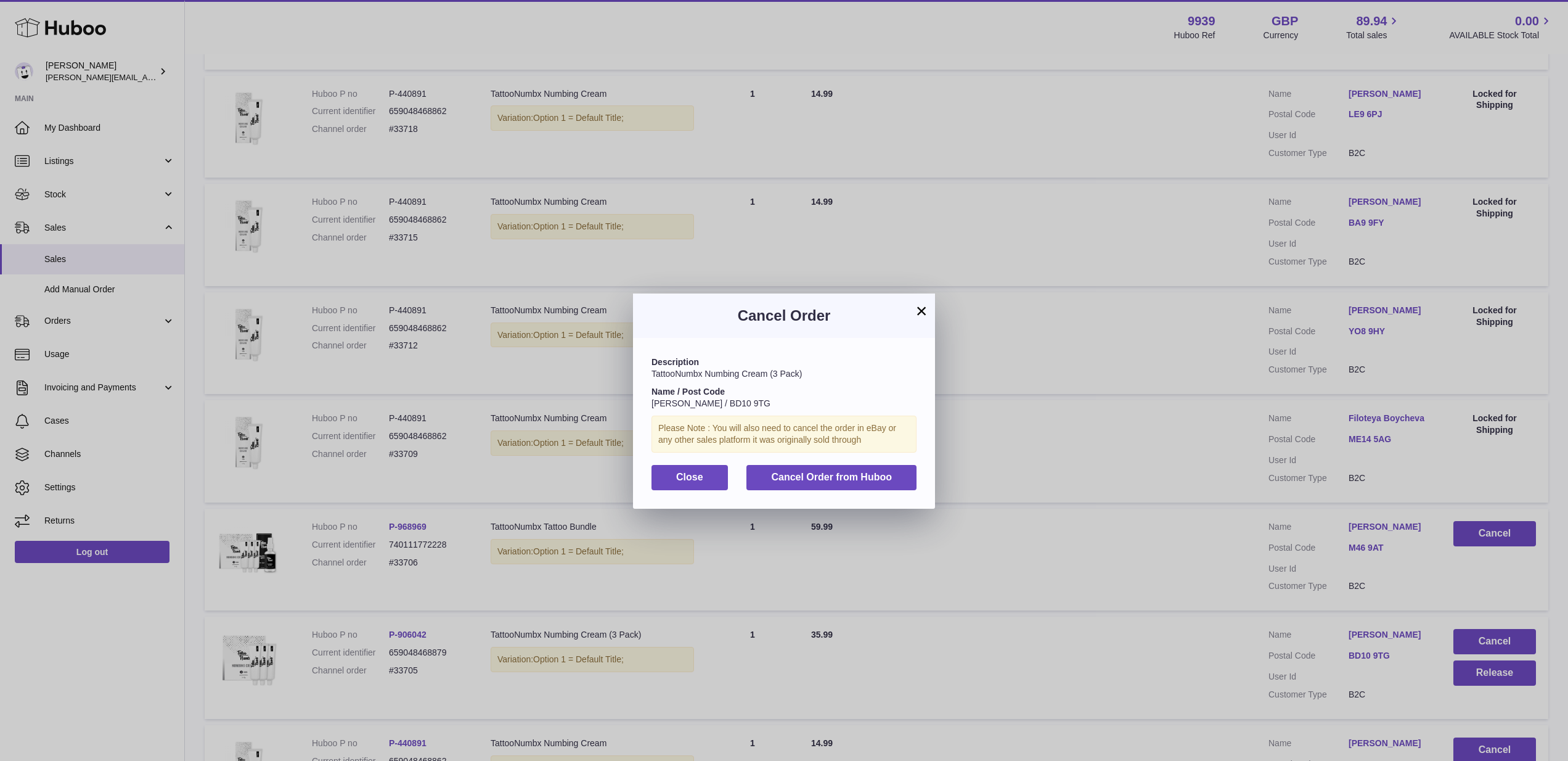
click at [841, 479] on button "Cancel Order from Huboo" at bounding box center [831, 478] width 170 height 25
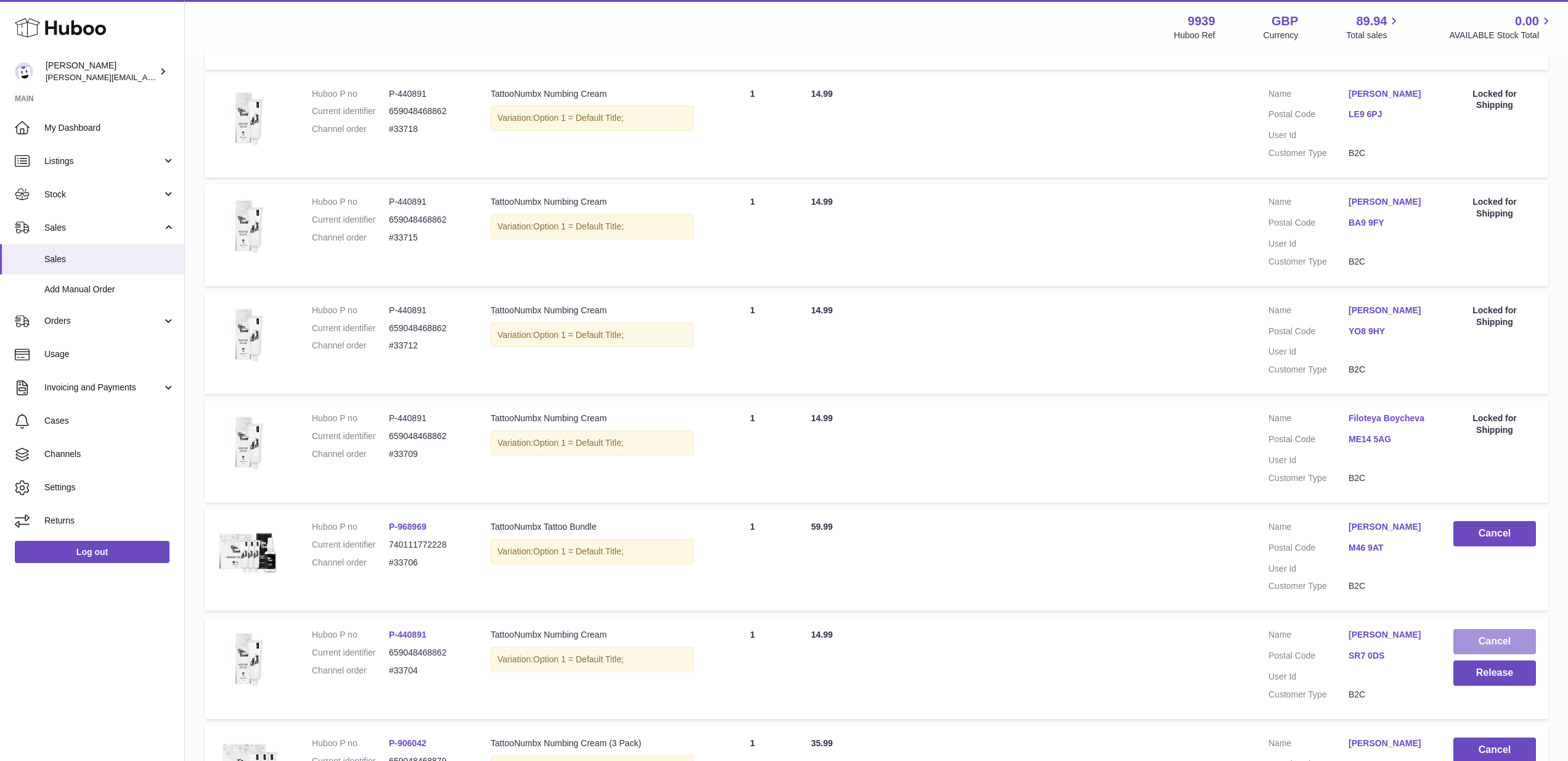
click at [1489, 630] on button "Cancel" at bounding box center [1495, 642] width 82 height 25
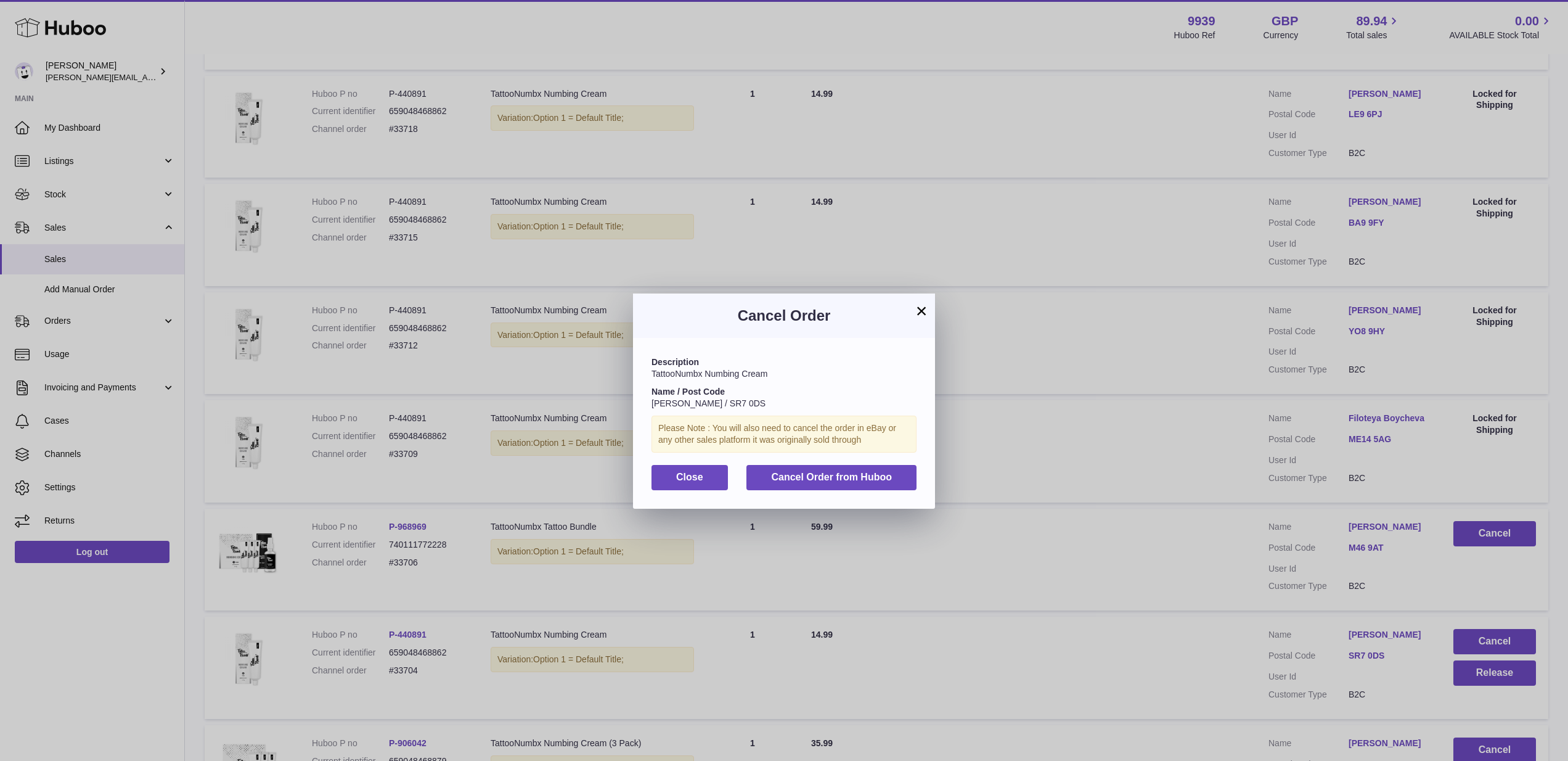
click at [895, 472] on button "Cancel Order from Huboo" at bounding box center [831, 478] width 170 height 25
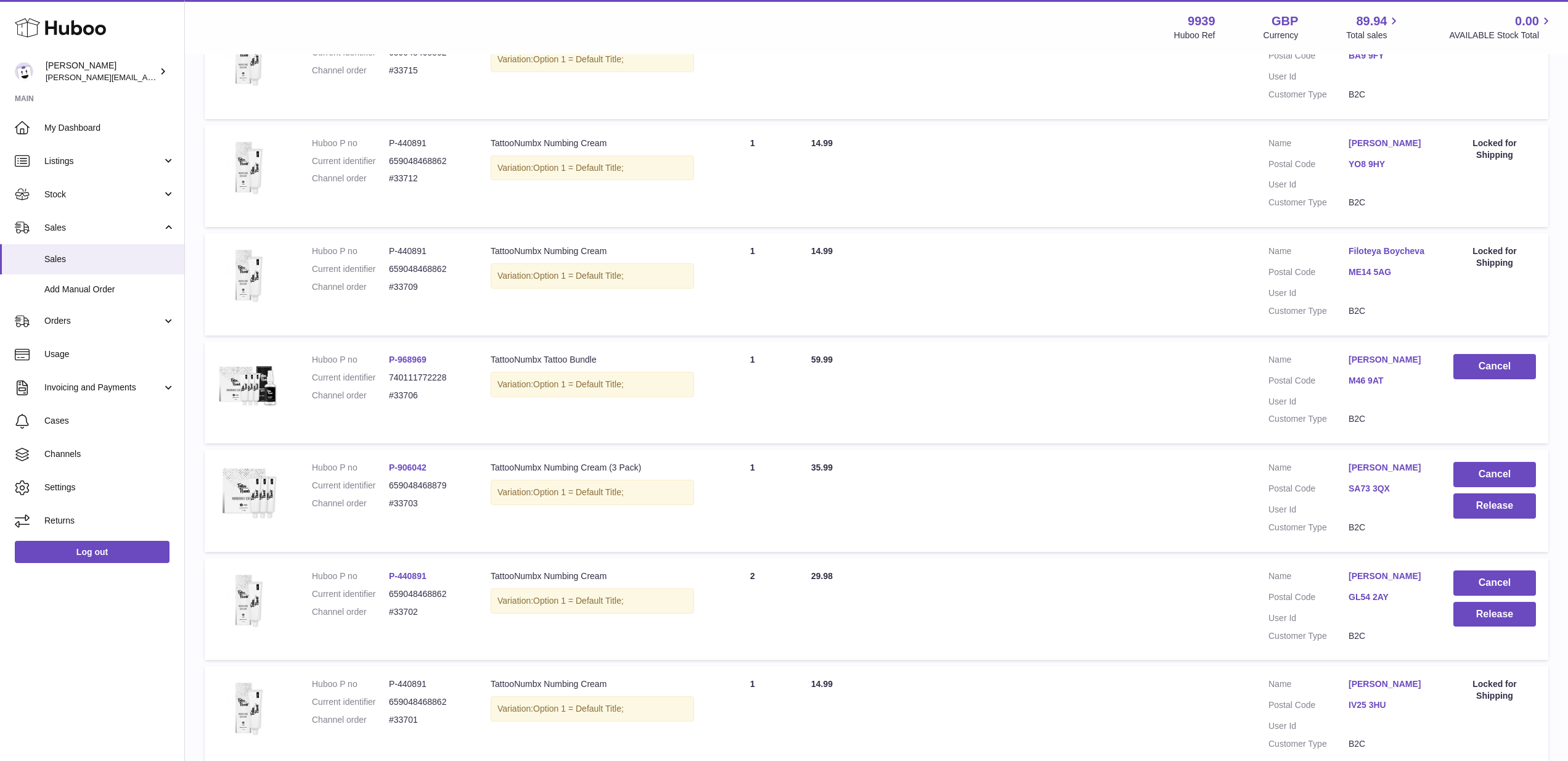
scroll to position [633, 0]
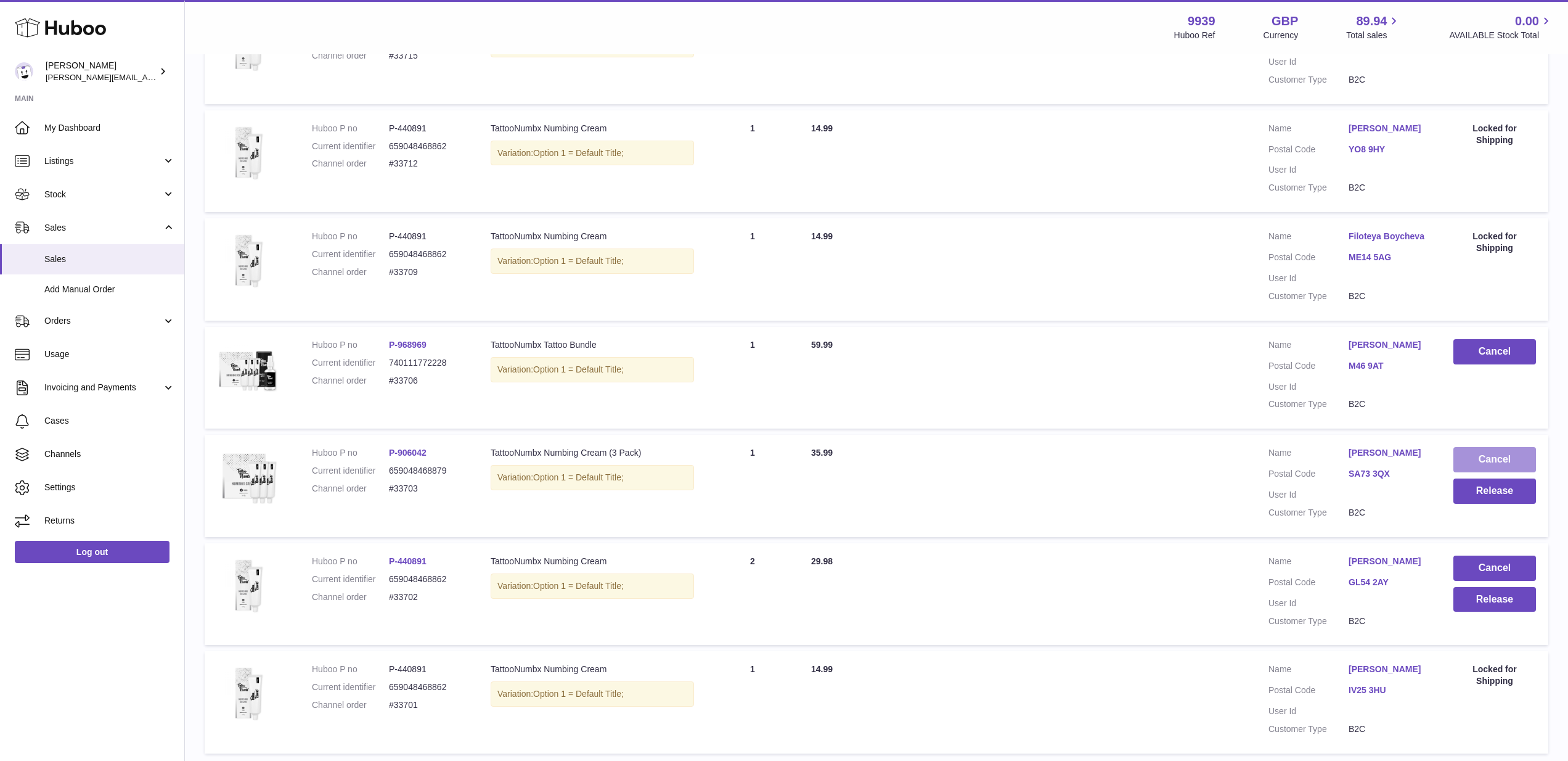
click at [1521, 447] on button "Cancel" at bounding box center [1495, 460] width 82 height 25
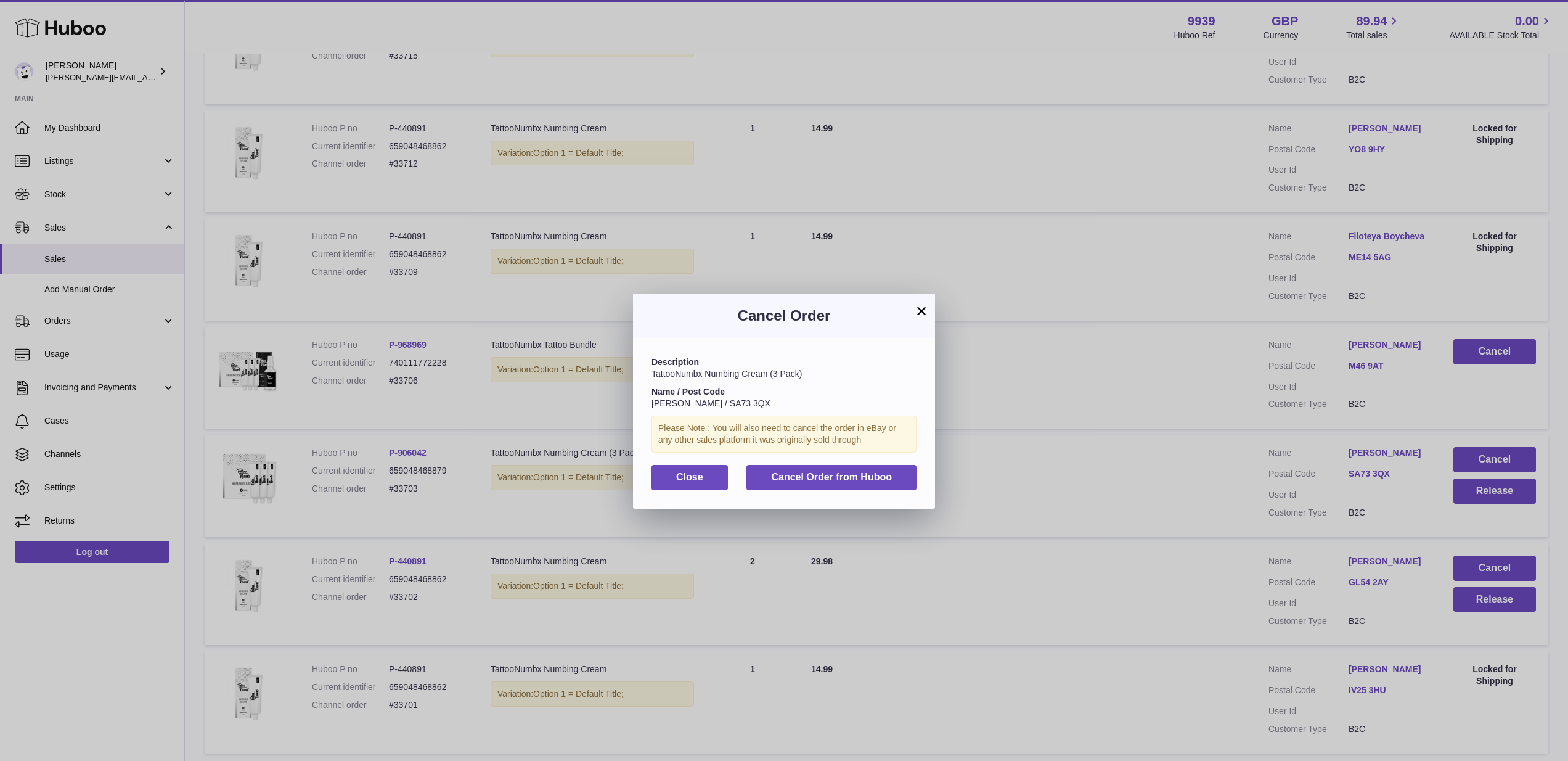
drag, startPoint x: 897, startPoint y: 477, endPoint x: 905, endPoint y: 478, distance: 8.1
click at [897, 477] on button "Cancel Order from Huboo" at bounding box center [831, 478] width 170 height 25
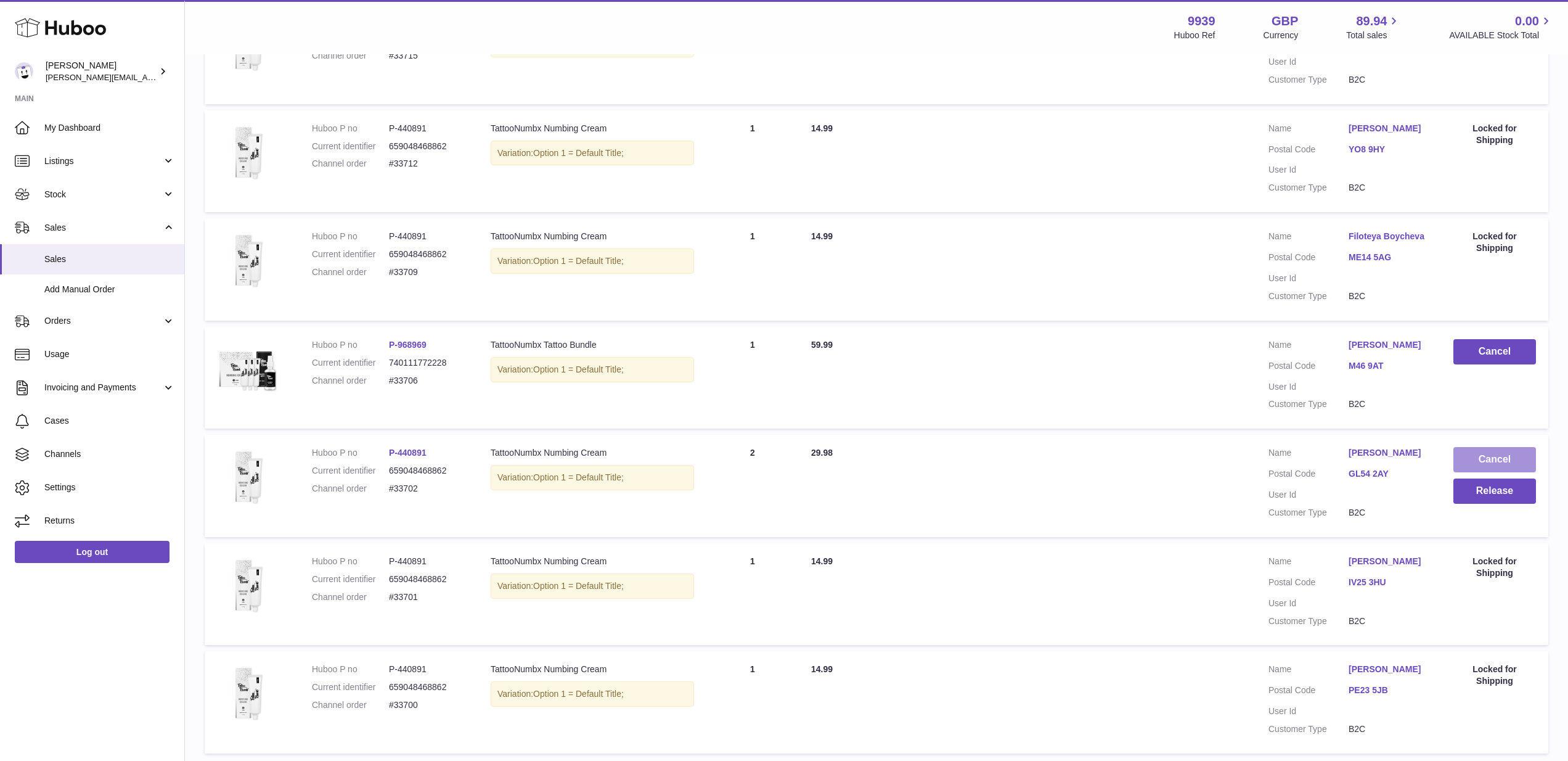
click at [1489, 447] on button "Cancel" at bounding box center [1495, 460] width 82 height 25
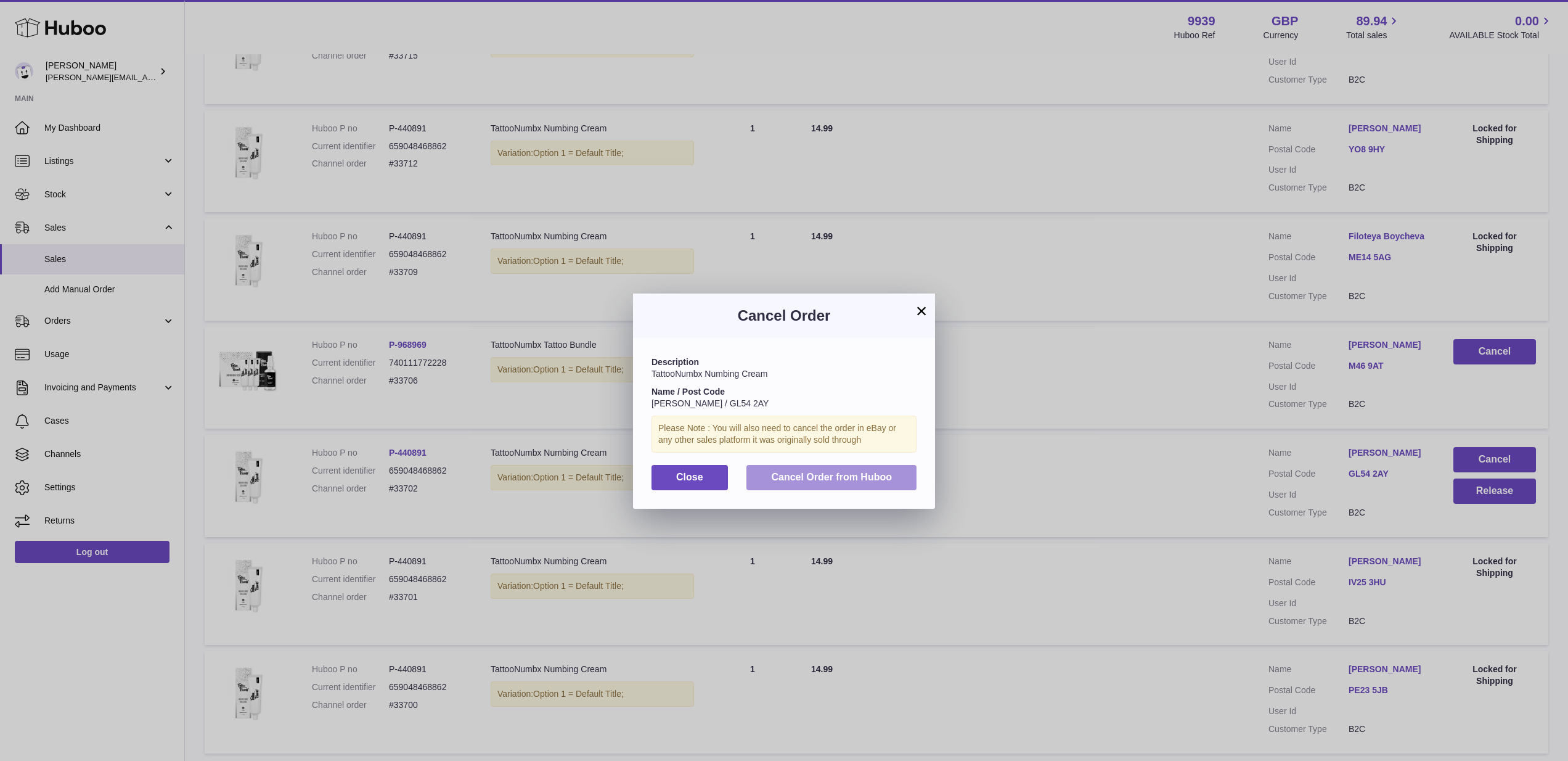
click at [827, 483] on button "Cancel Order from Huboo" at bounding box center [831, 478] width 170 height 25
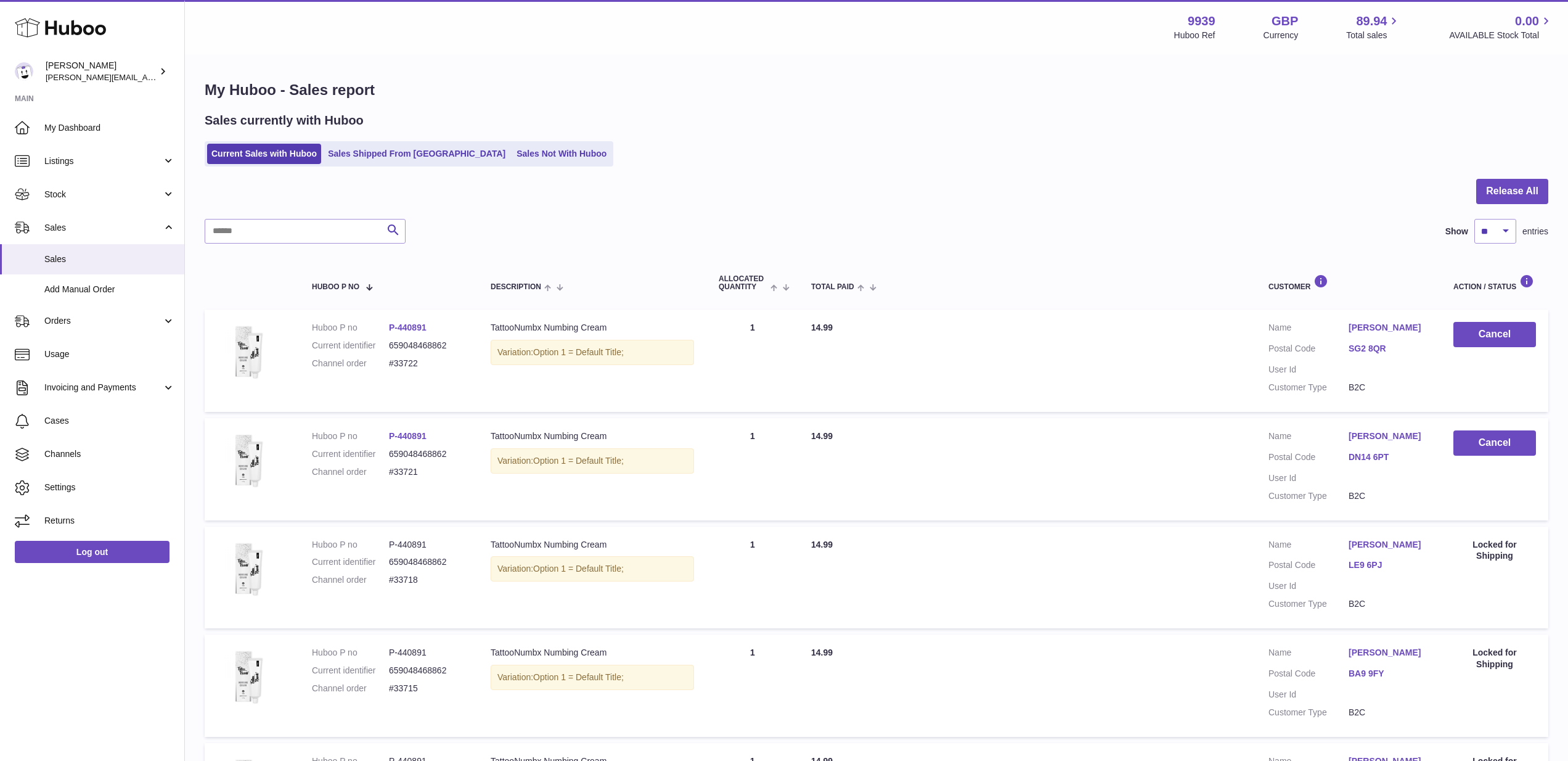
scroll to position [0, 0]
